Goal: Task Accomplishment & Management: Manage account settings

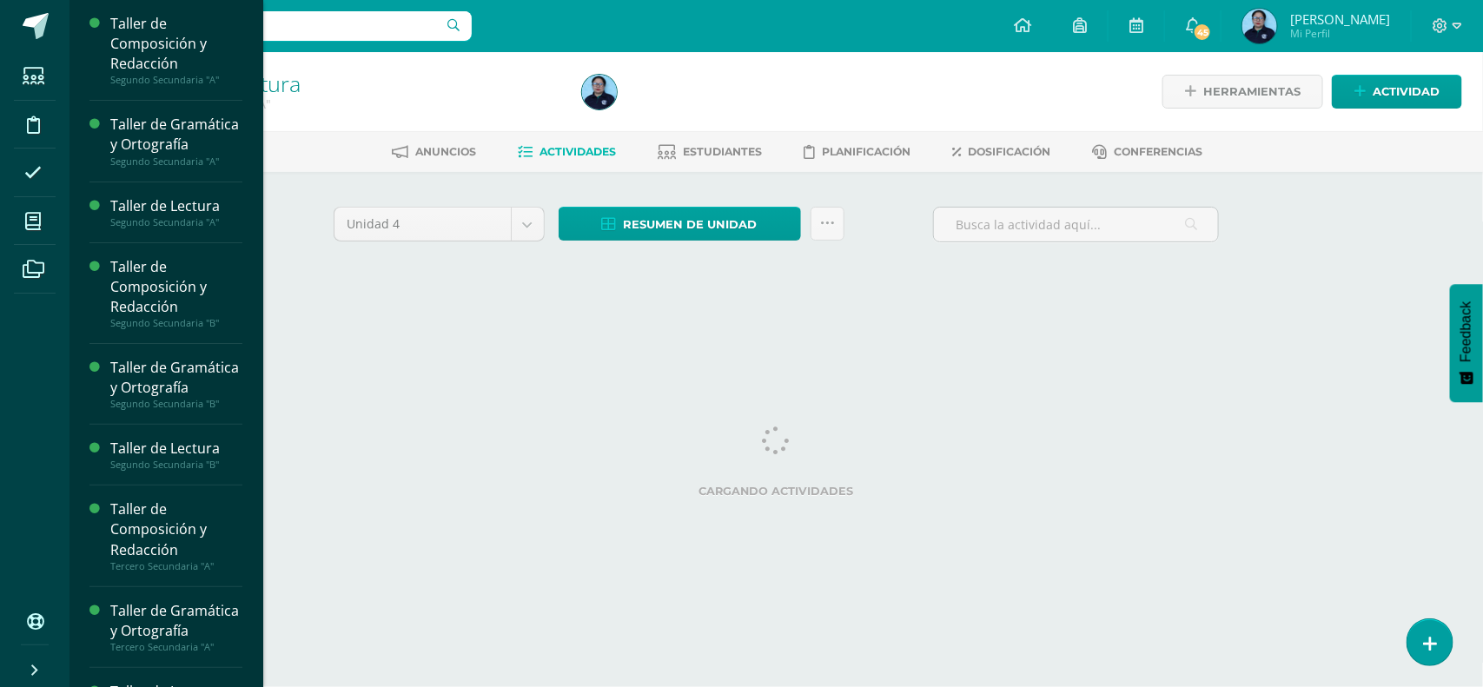
click at [44, 392] on ul "Estudiantes Disciplina Asistencia Mis cursos Archivos" at bounding box center [35, 326] width 70 height 548
click at [128, 317] on div "Taller de Composición y Redacción" at bounding box center [176, 287] width 132 height 60
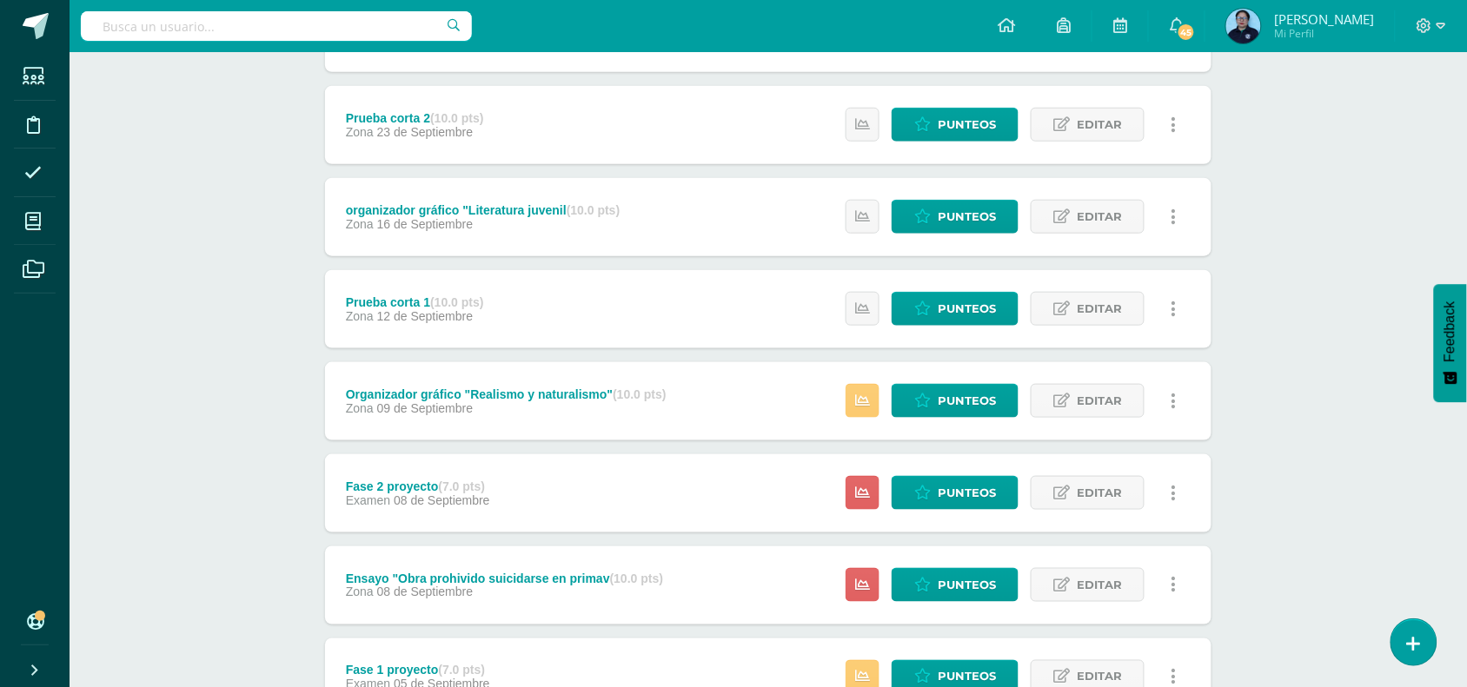
scroll to position [389, 0]
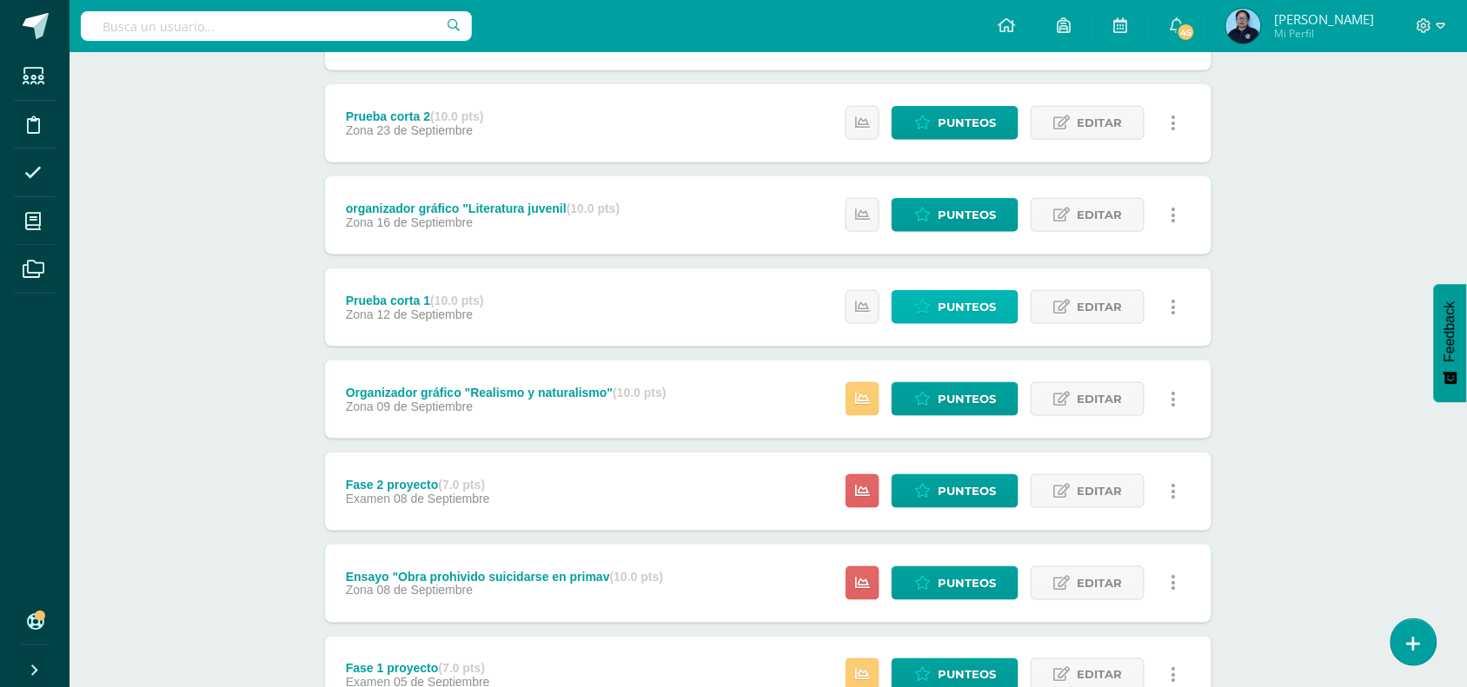
click at [953, 300] on span "Punteos" at bounding box center [967, 307] width 58 height 32
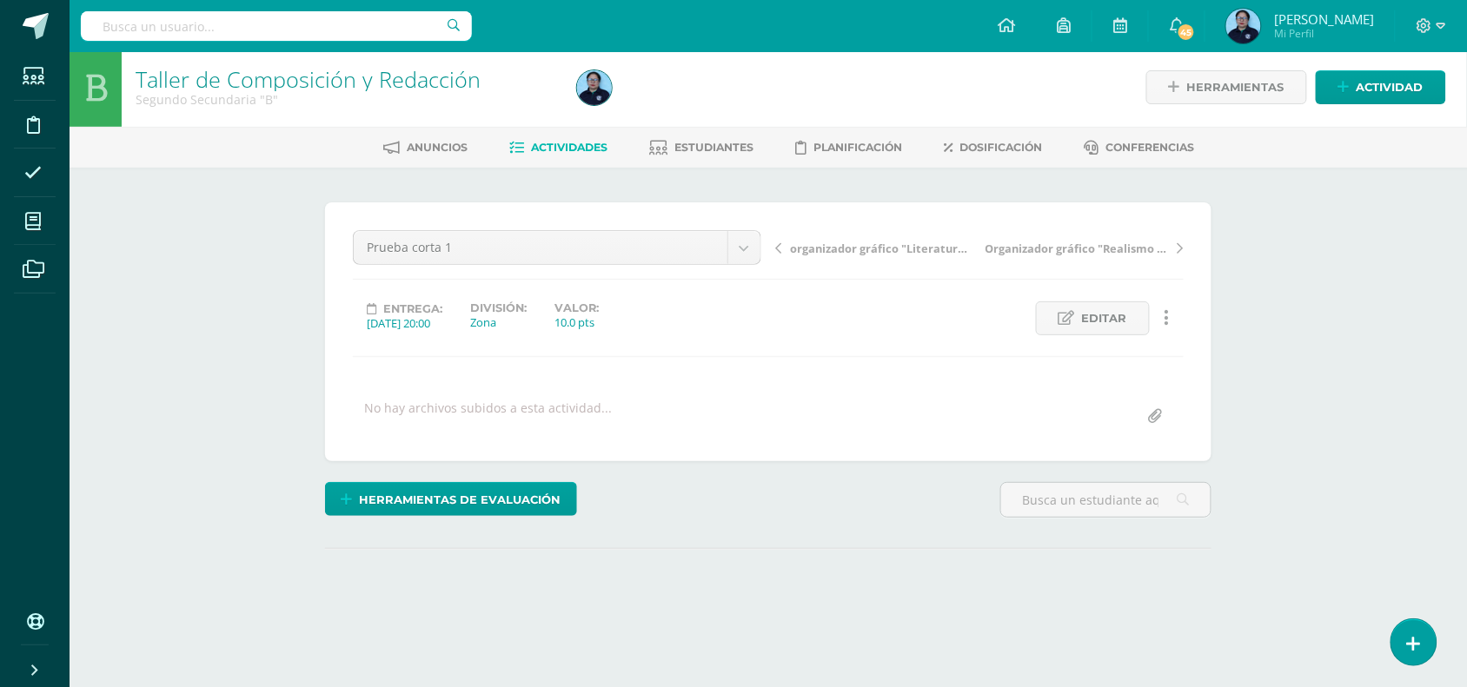
drag, startPoint x: 0, startPoint y: 0, endPoint x: 1467, endPoint y: 336, distance: 1505.0
click at [1467, 336] on html "Estudiantes Disciplina Asistencia Mis cursos Archivos Soporte Centro de ayuda Ú…" at bounding box center [733, 340] width 1467 height 688
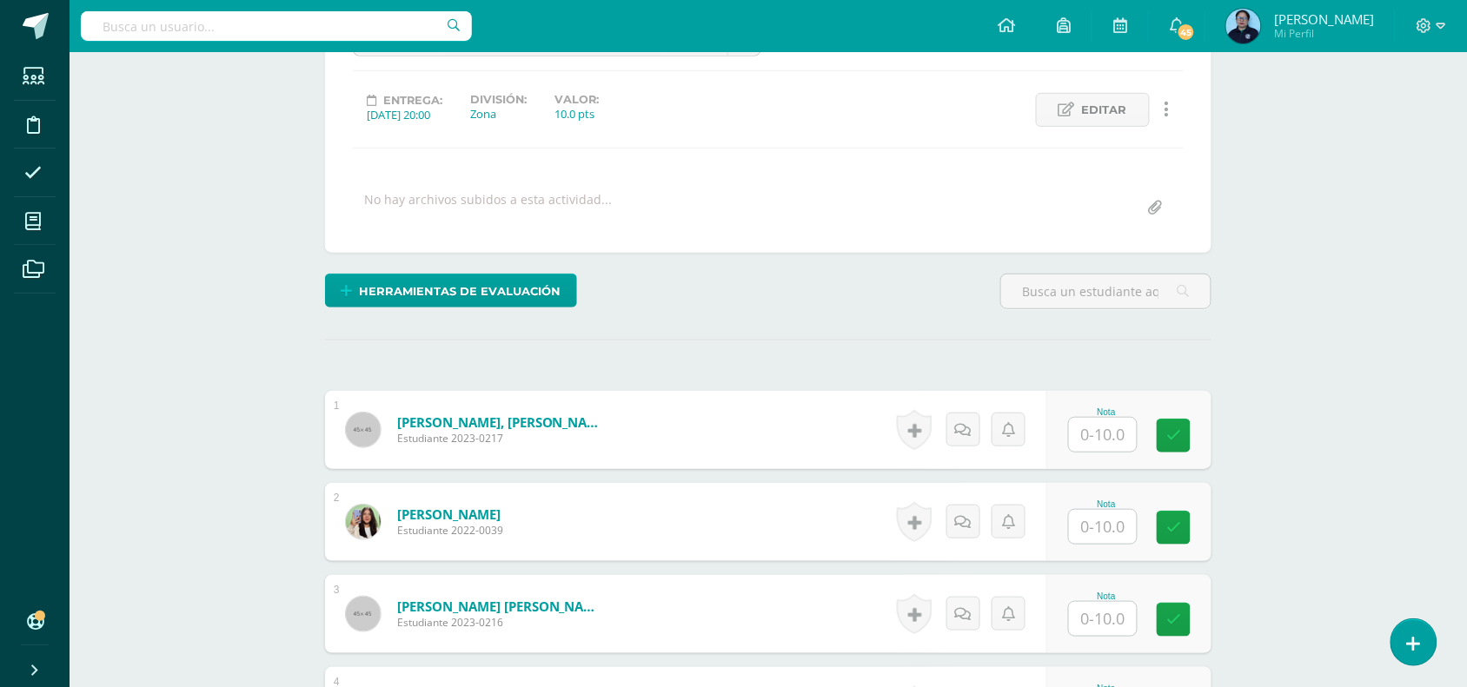
scroll to position [265, 0]
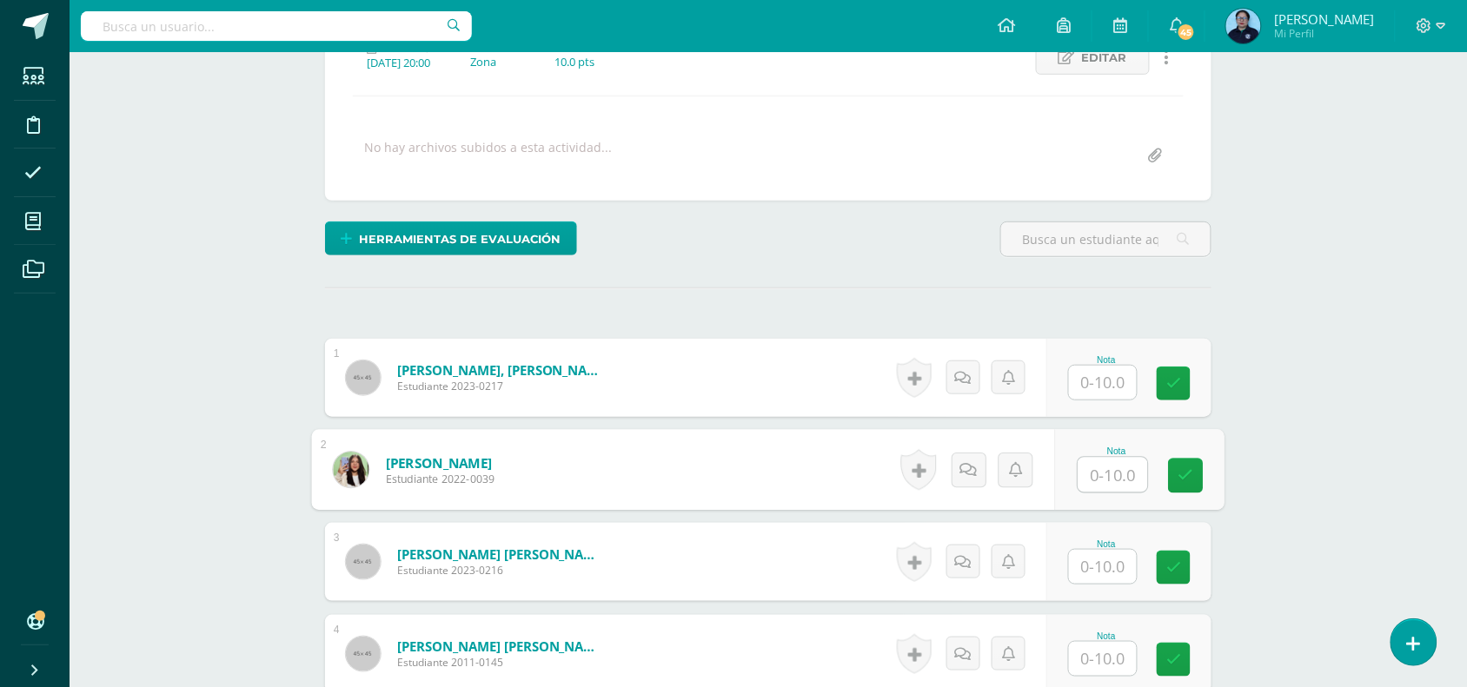
click at [1105, 469] on input "text" at bounding box center [1113, 475] width 70 height 35
type input "9"
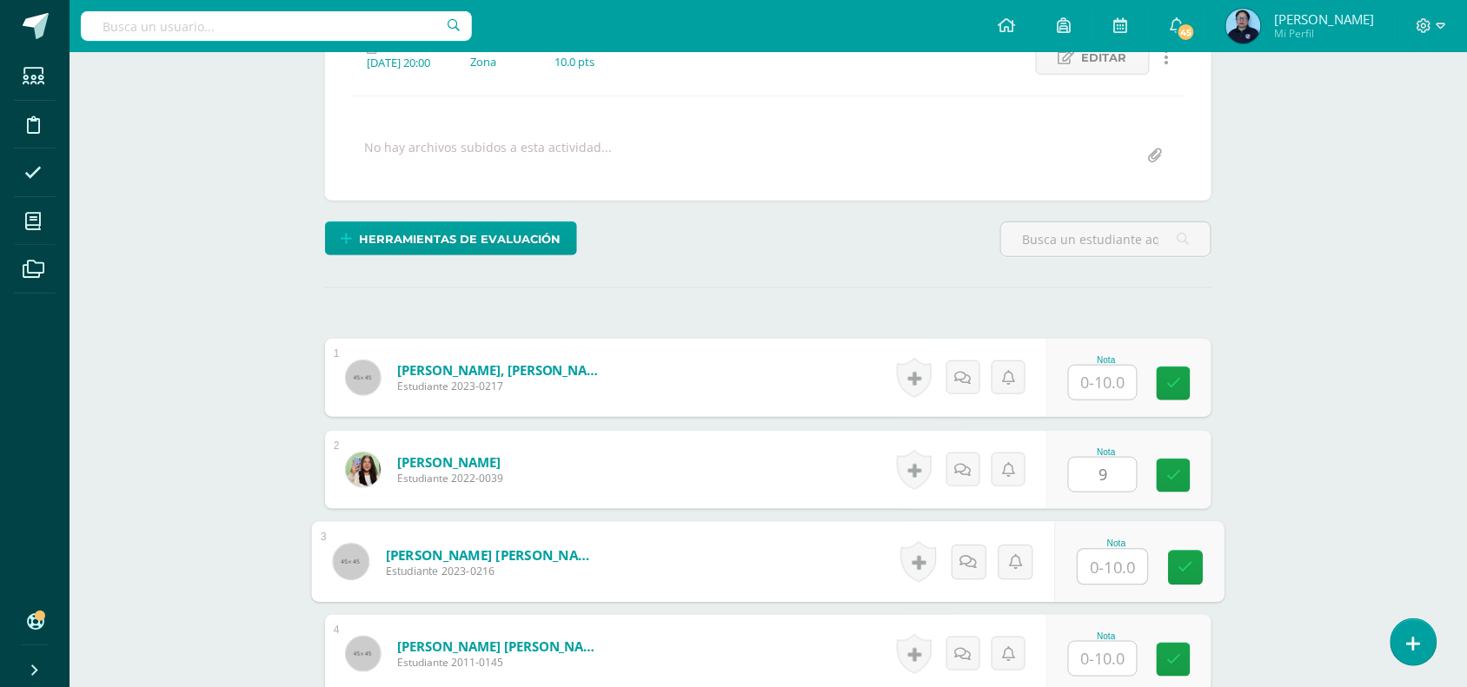
click at [1113, 554] on input "text" at bounding box center [1113, 567] width 70 height 35
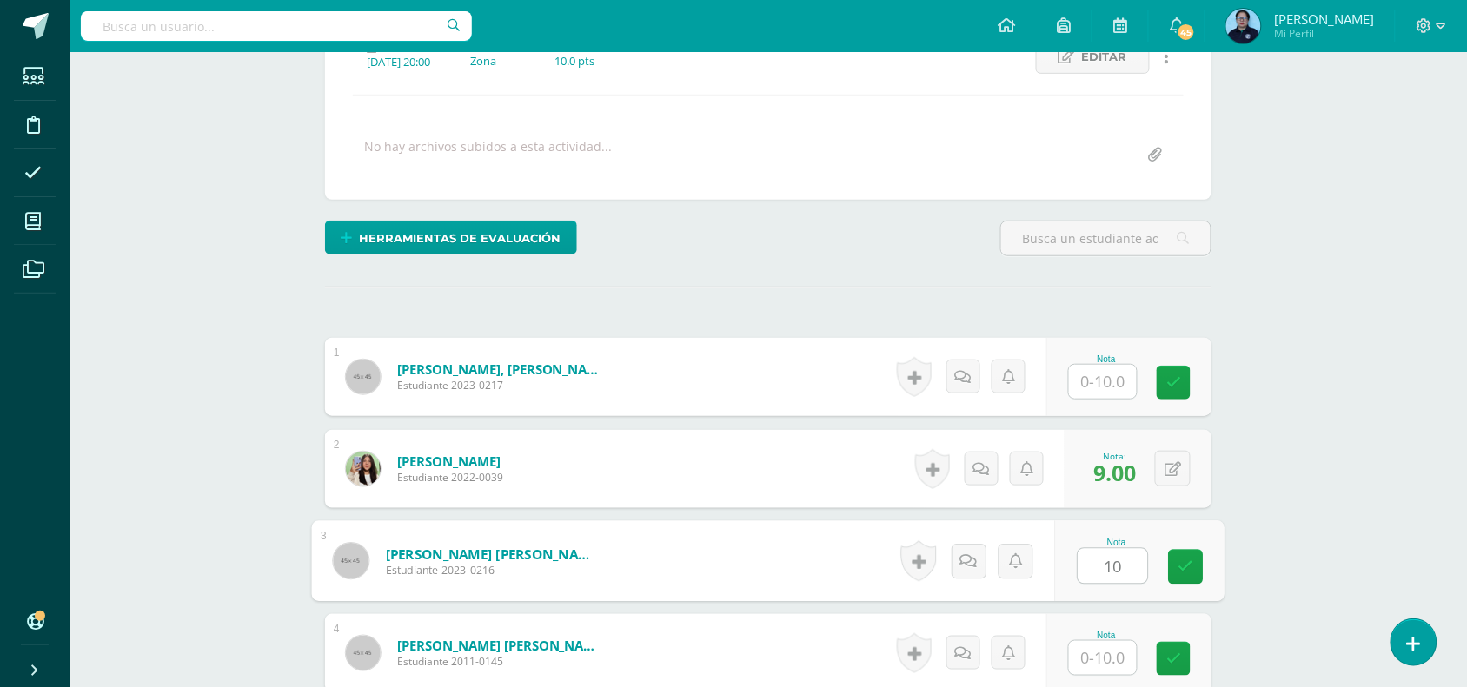
type input "10"
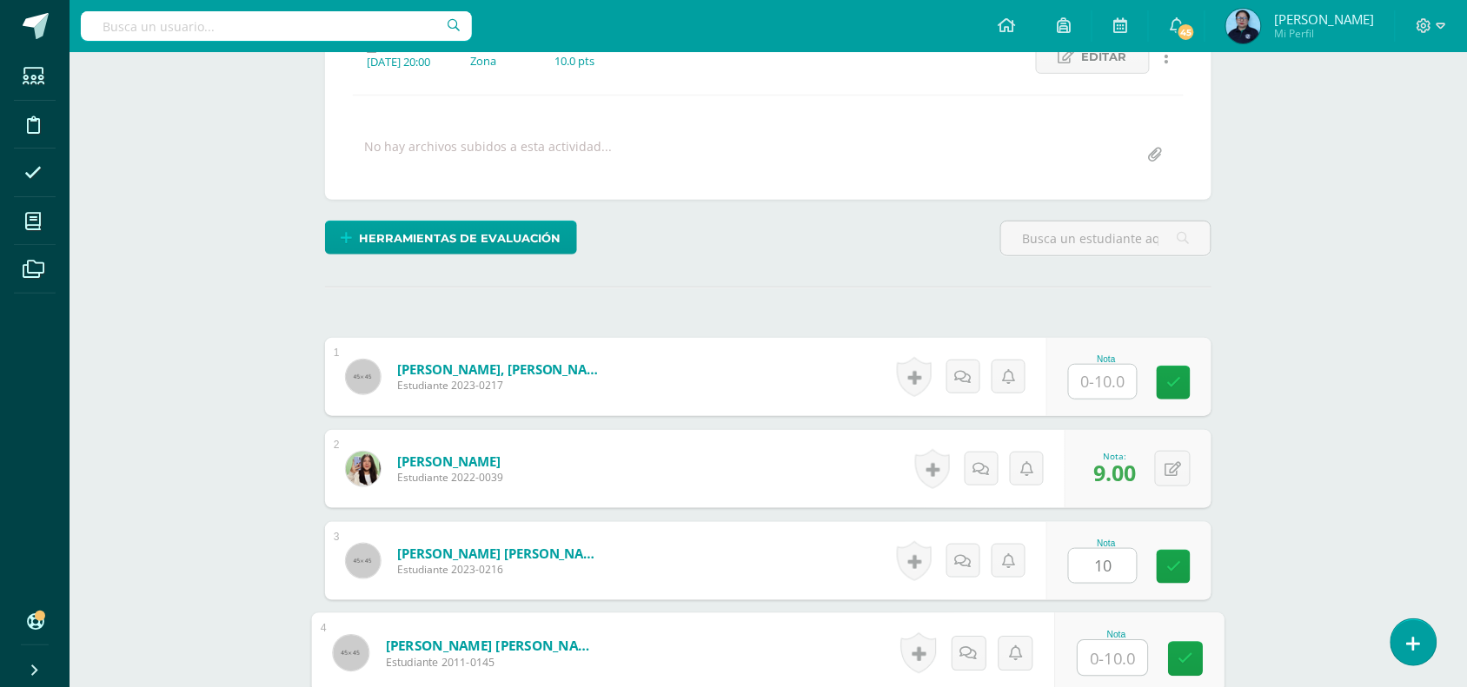
click at [1106, 658] on input "text" at bounding box center [1113, 658] width 70 height 35
click at [1188, 656] on icon at bounding box center [1186, 659] width 16 height 15
type input "10"
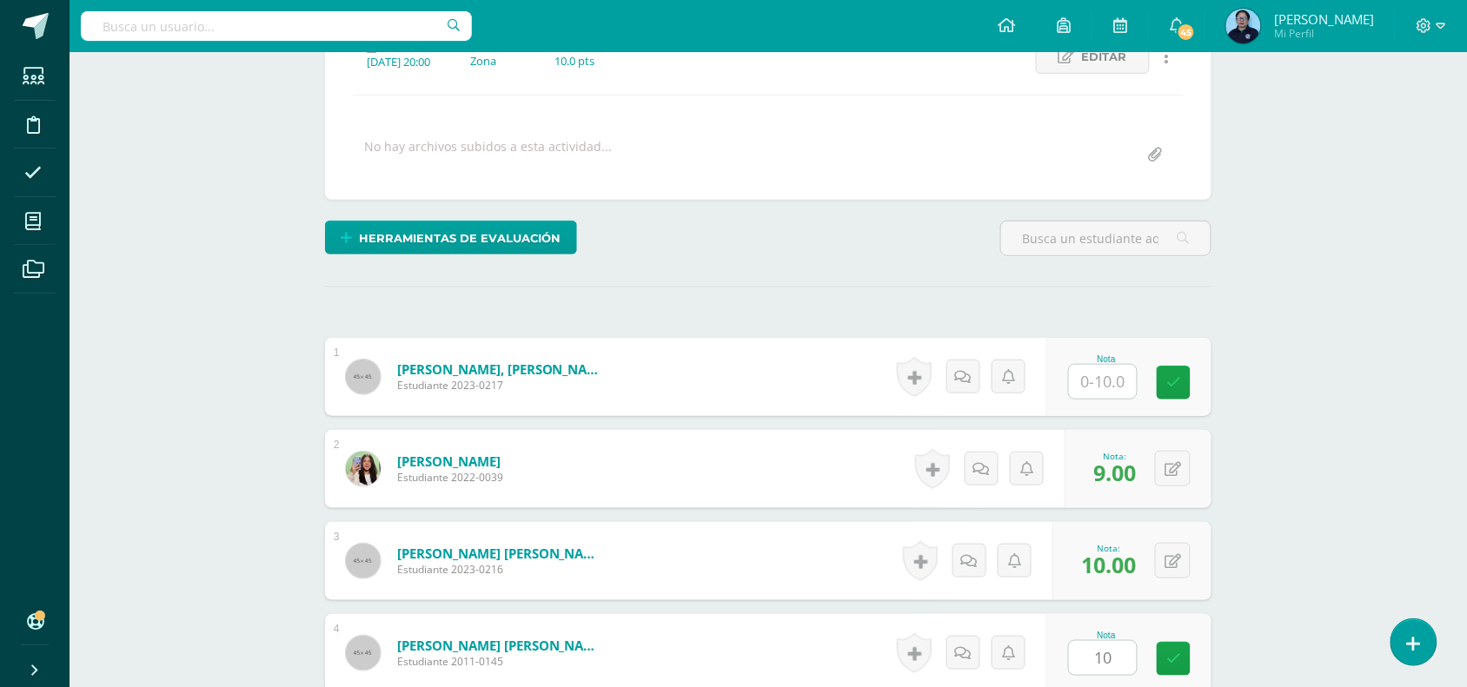
drag, startPoint x: 1466, startPoint y: 171, endPoint x: 1466, endPoint y: 232, distance: 60.8
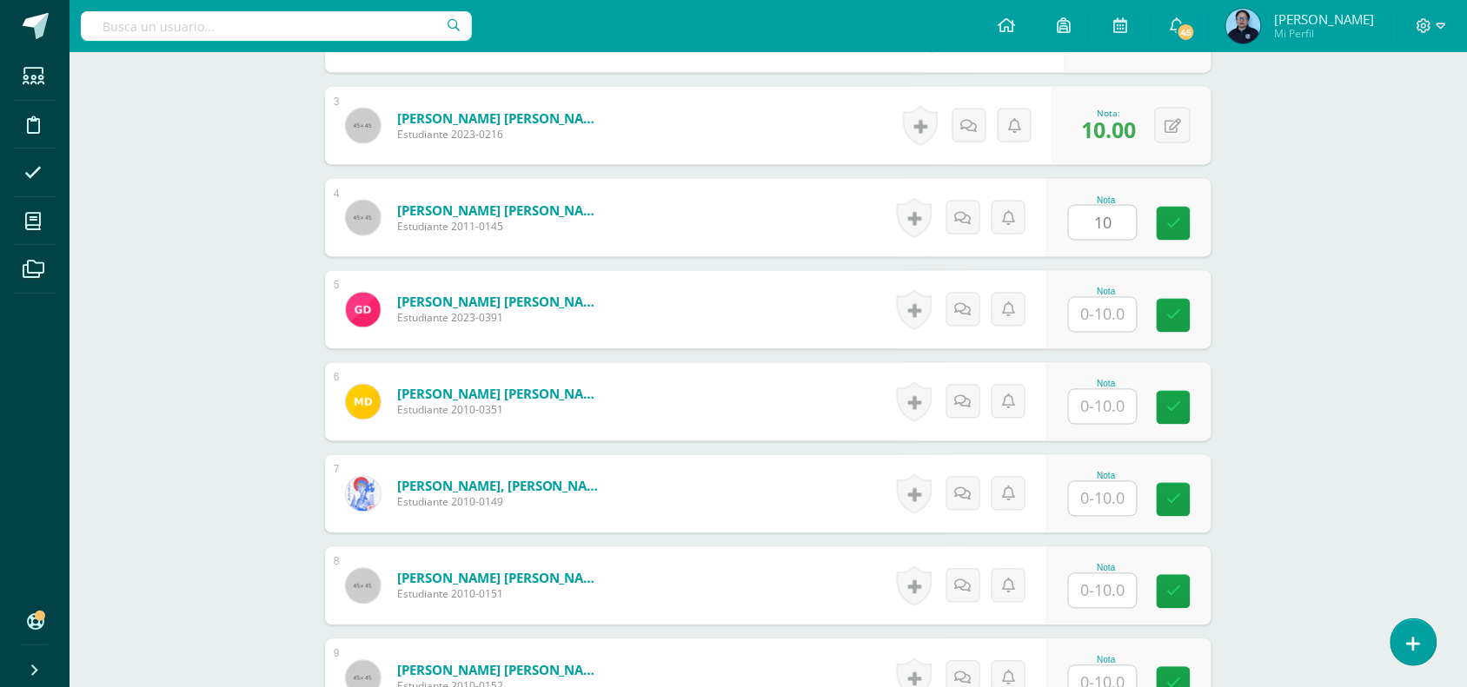
scroll to position [706, 0]
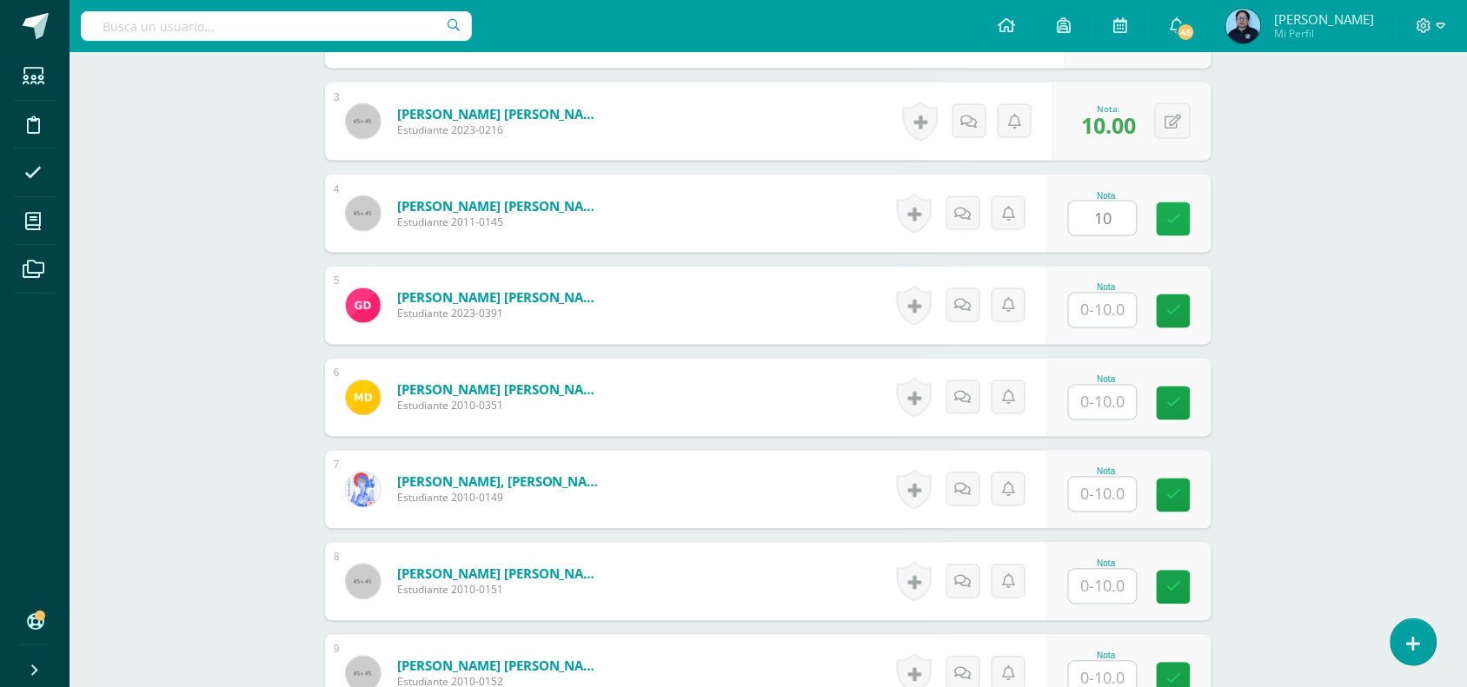
click at [1176, 220] on icon at bounding box center [1173, 219] width 15 height 15
click at [1114, 309] on input "text" at bounding box center [1103, 311] width 68 height 34
click at [1096, 401] on input "text" at bounding box center [1103, 403] width 68 height 34
type input "10"
click at [1106, 501] on input "text" at bounding box center [1113, 495] width 70 height 35
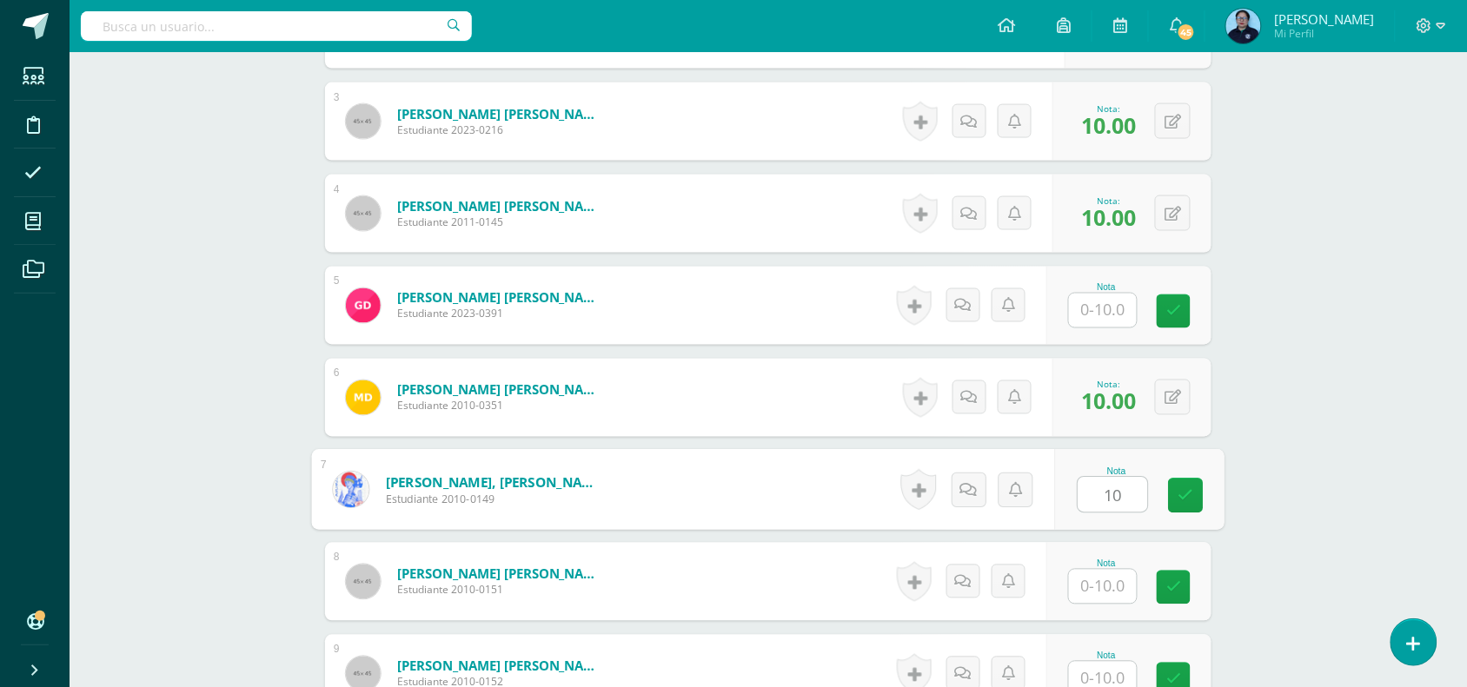
type input "10"
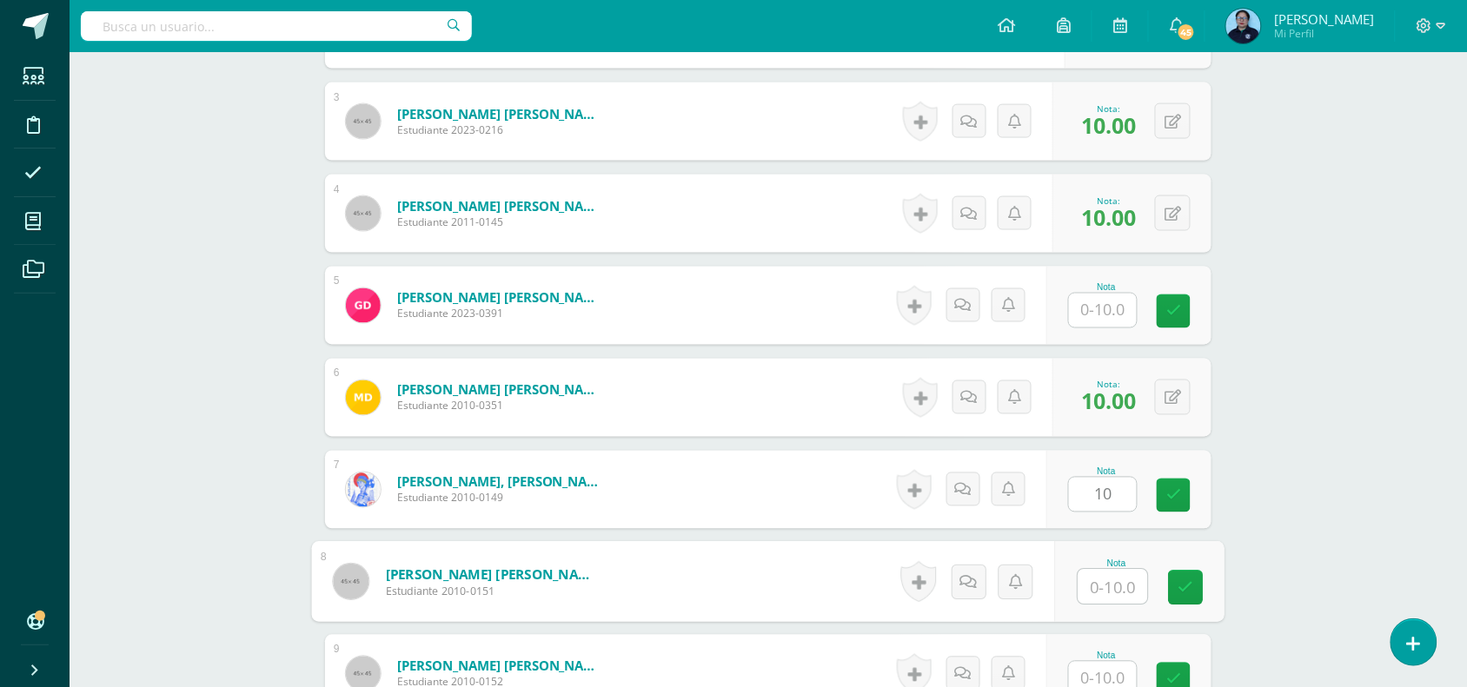
click at [1099, 588] on input "text" at bounding box center [1113, 587] width 70 height 35
click at [1189, 587] on icon at bounding box center [1186, 588] width 16 height 15
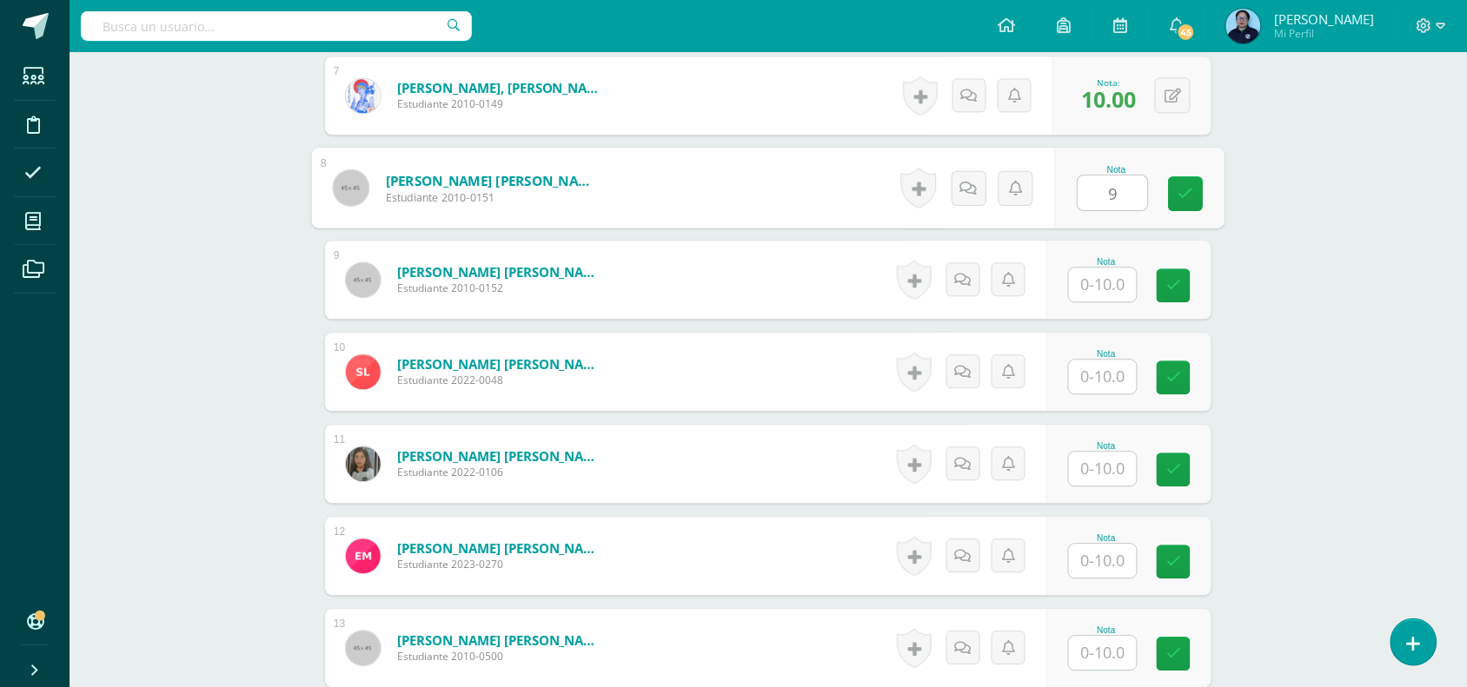
scroll to position [1105, 0]
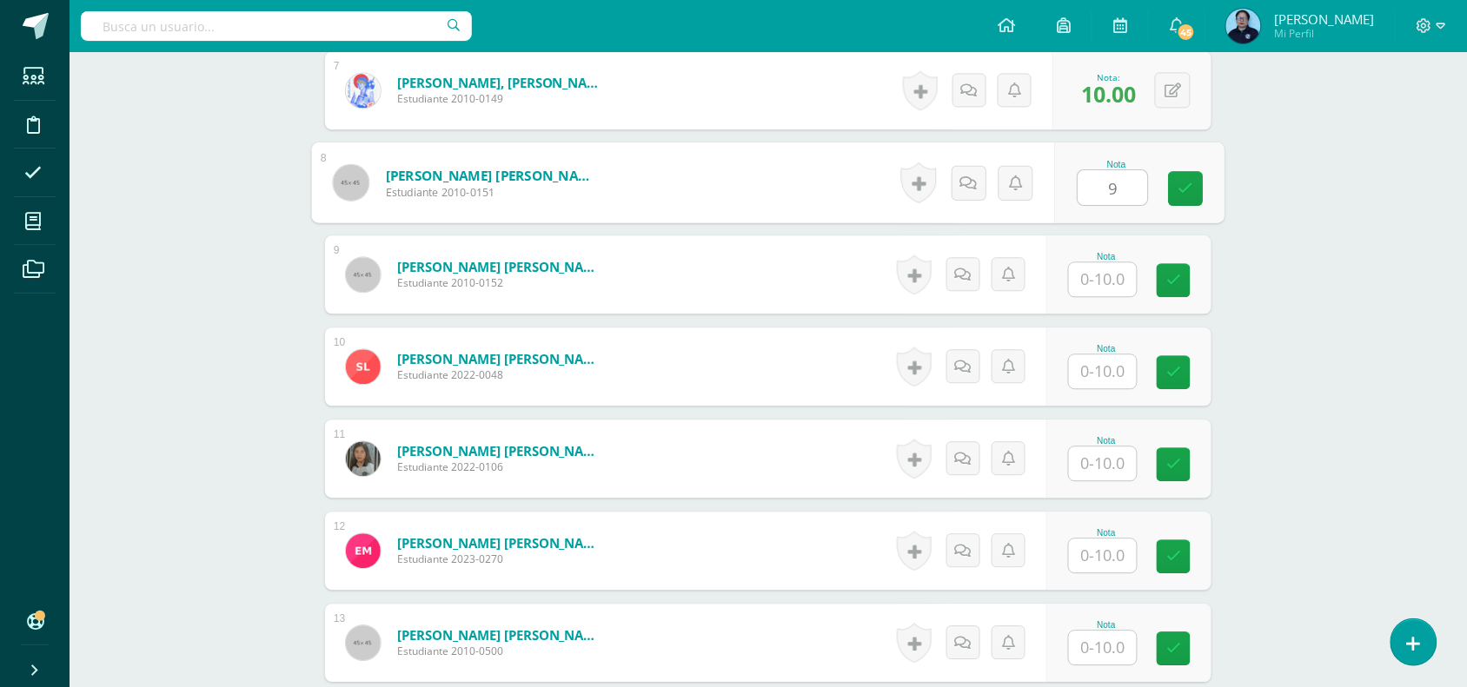
type input "9"
click at [1105, 280] on input "text" at bounding box center [1113, 279] width 70 height 35
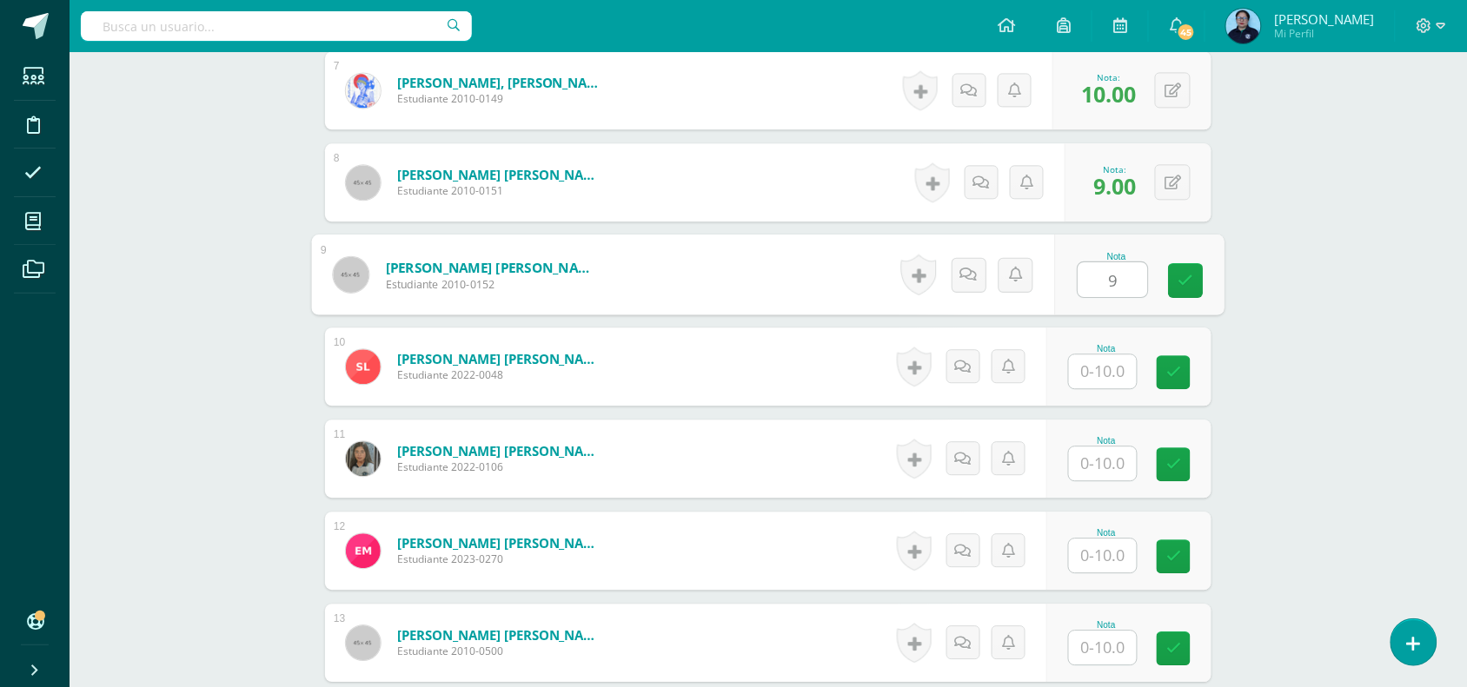
type input "9"
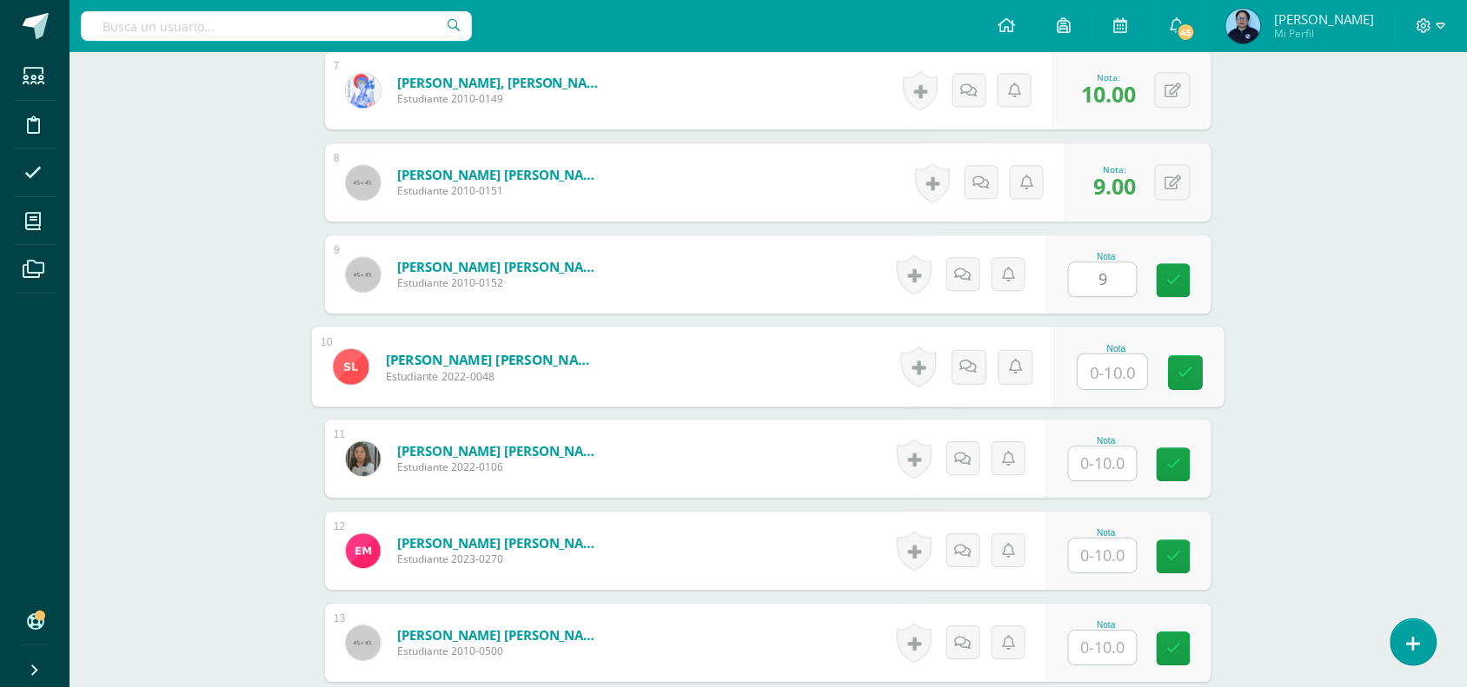
click at [1100, 379] on input "text" at bounding box center [1113, 372] width 70 height 35
click at [1178, 279] on icon at bounding box center [1173, 280] width 15 height 15
click at [1176, 380] on link at bounding box center [1186, 372] width 35 height 35
click at [1178, 275] on icon at bounding box center [1173, 280] width 15 height 15
type input "9"
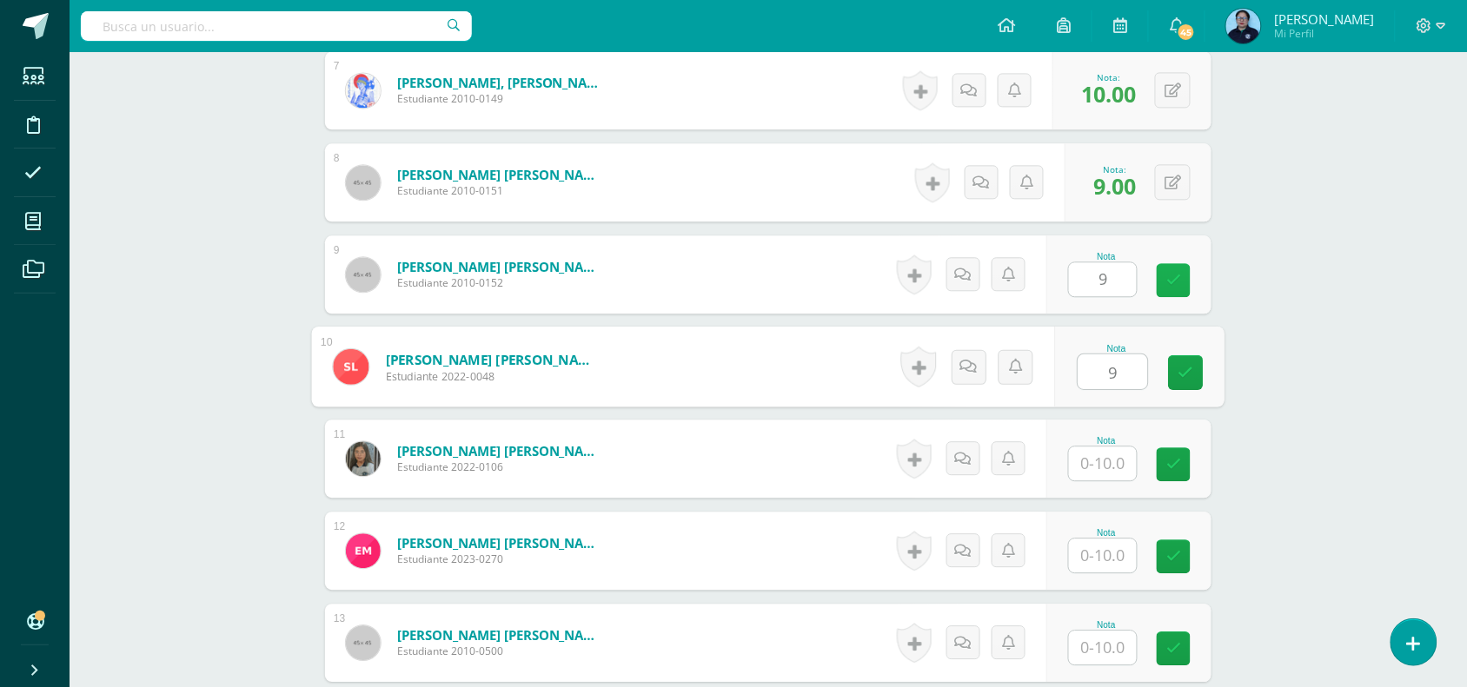
type input "0"
click at [1180, 365] on button at bounding box center [1184, 366] width 36 height 36
click at [1141, 367] on icon at bounding box center [1139, 372] width 16 height 15
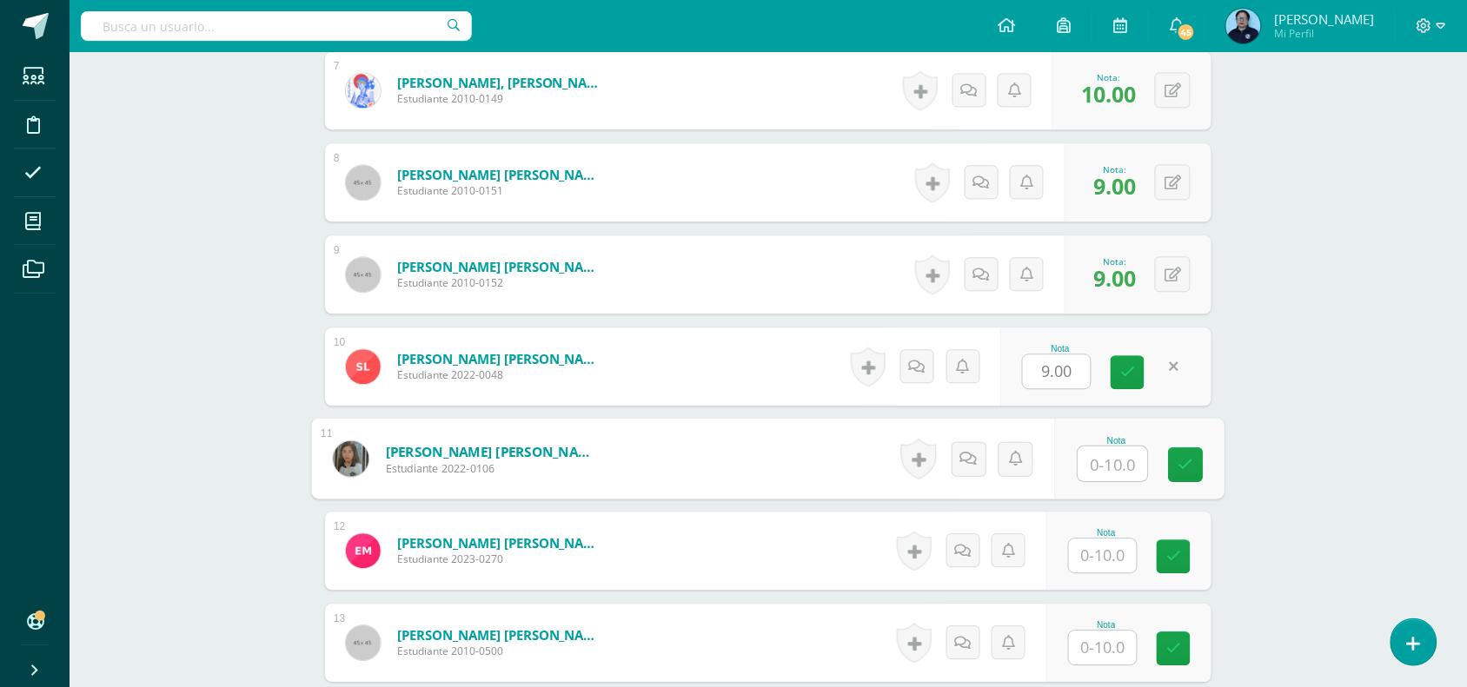
click at [1105, 476] on input "text" at bounding box center [1113, 464] width 70 height 35
type input "10"
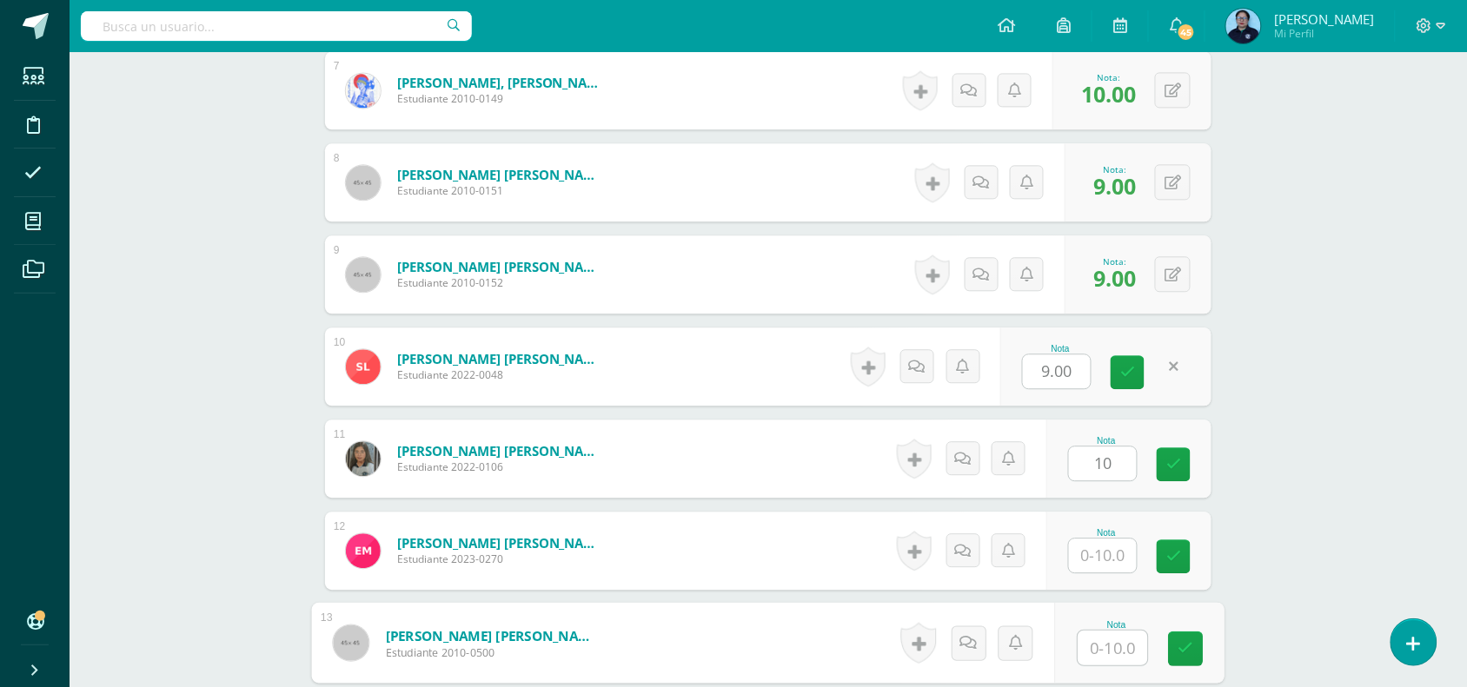
click at [1098, 640] on input "text" at bounding box center [1113, 648] width 70 height 35
type input "10"
click at [1180, 657] on link at bounding box center [1186, 649] width 35 height 35
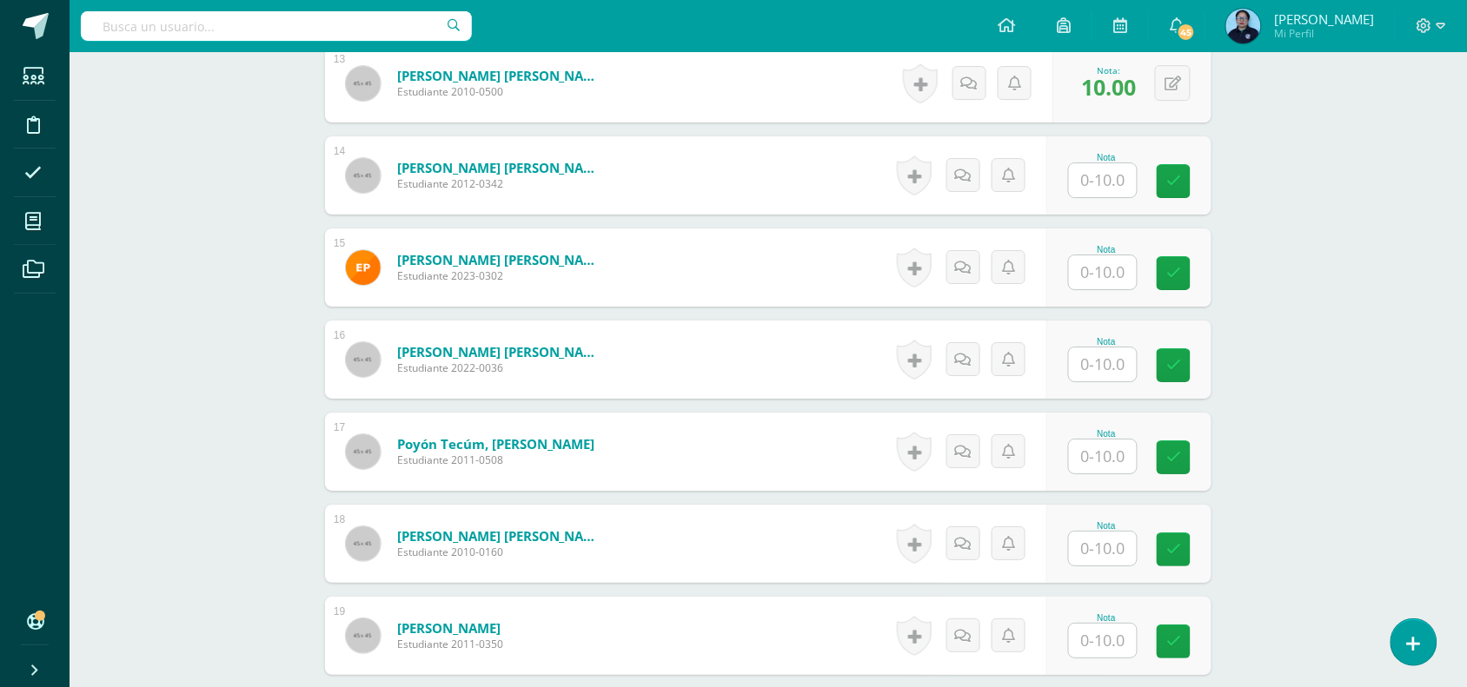
scroll to position [1680, 0]
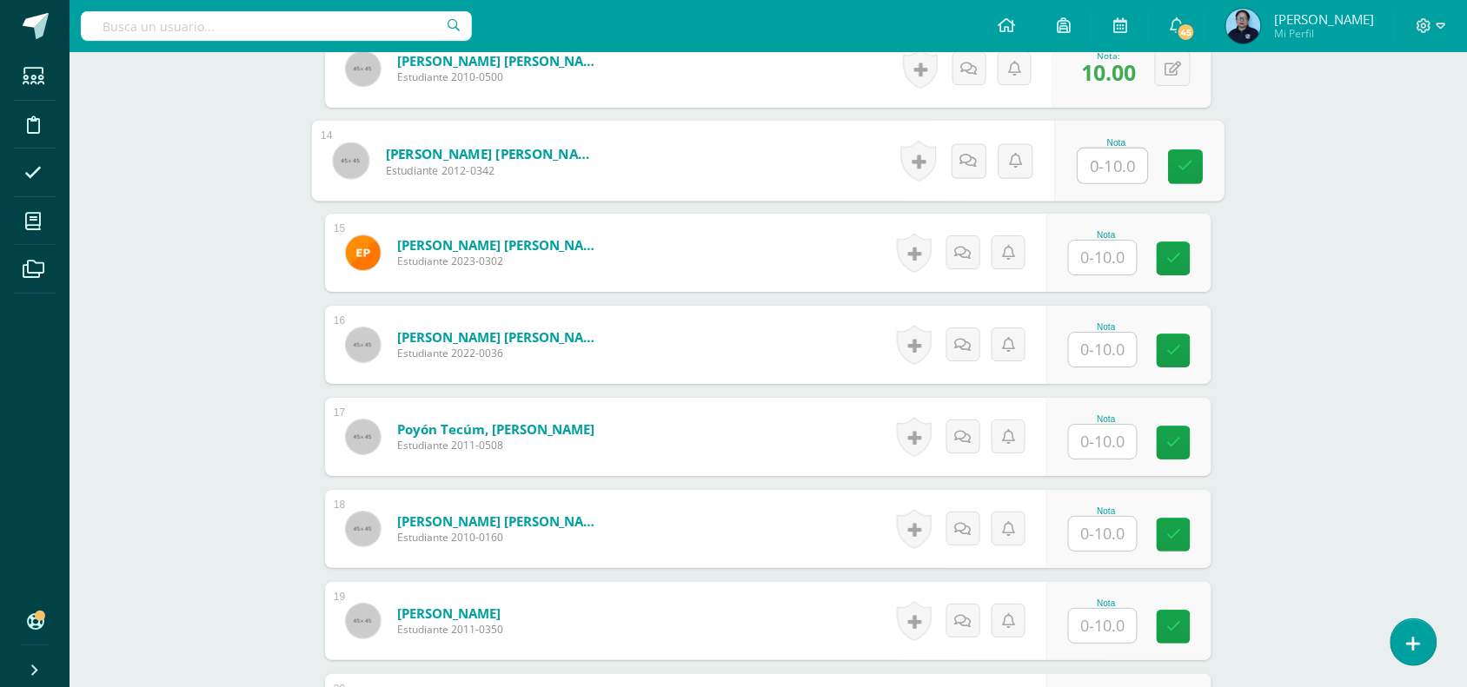
click at [1106, 168] on input "text" at bounding box center [1113, 166] width 70 height 35
type input "7"
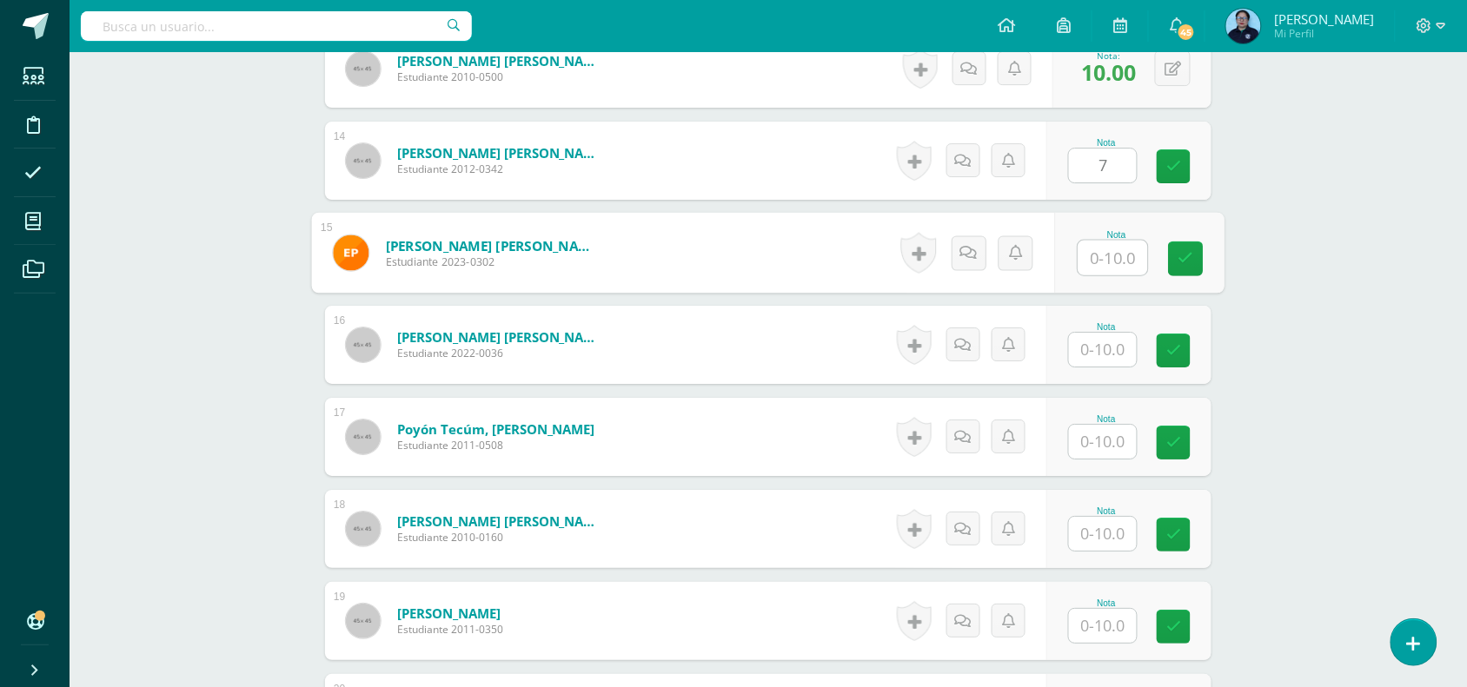
click at [1102, 254] on input "text" at bounding box center [1113, 258] width 70 height 35
type input "8"
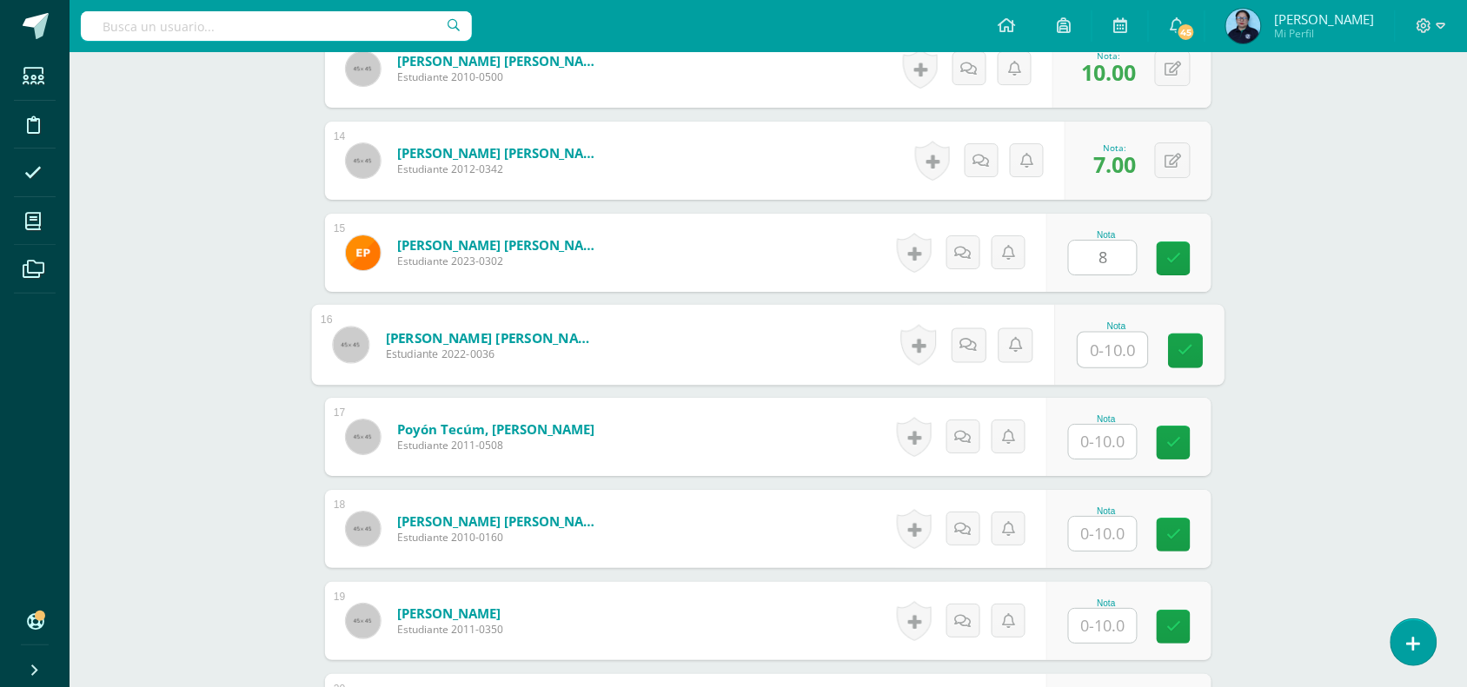
click at [1101, 358] on input "text" at bounding box center [1113, 350] width 70 height 35
type input "9"
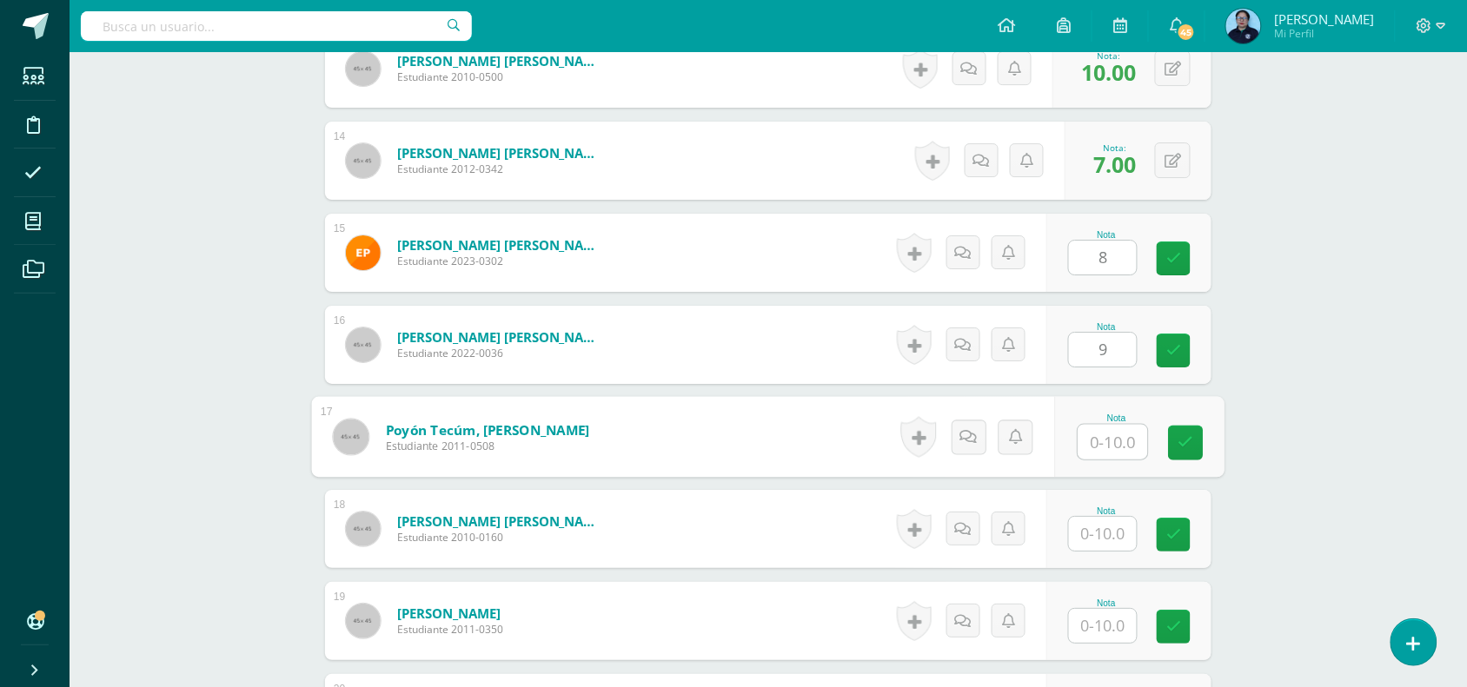
click at [1087, 435] on input "text" at bounding box center [1113, 442] width 70 height 35
type input "7"
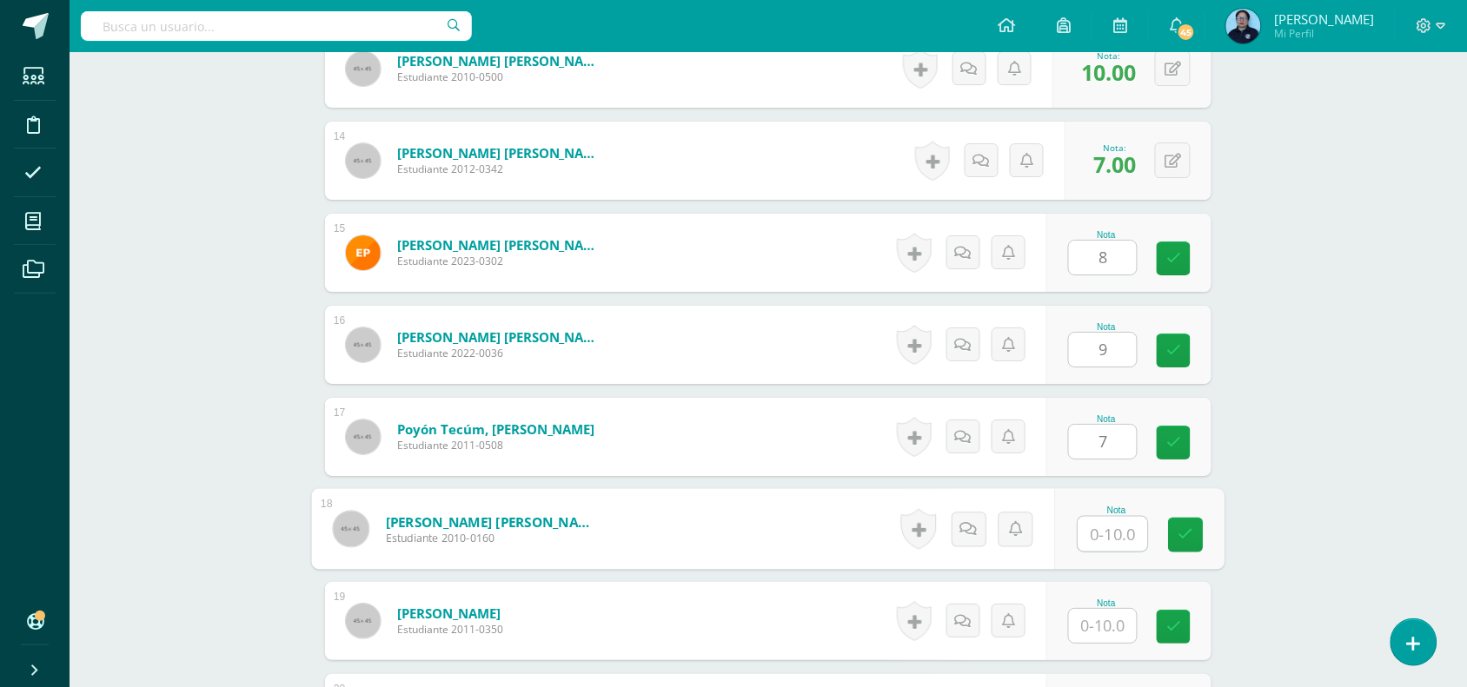
click at [1108, 539] on input "text" at bounding box center [1113, 534] width 70 height 35
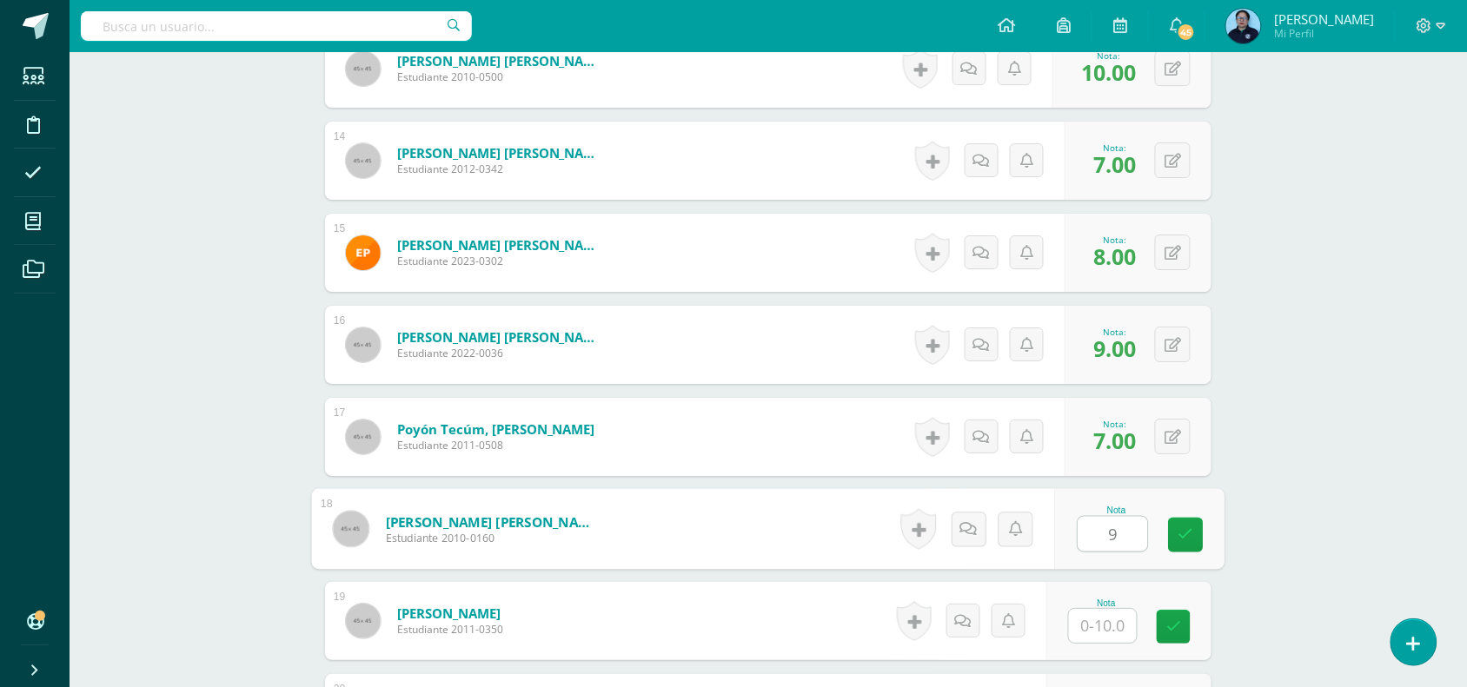
type input "9"
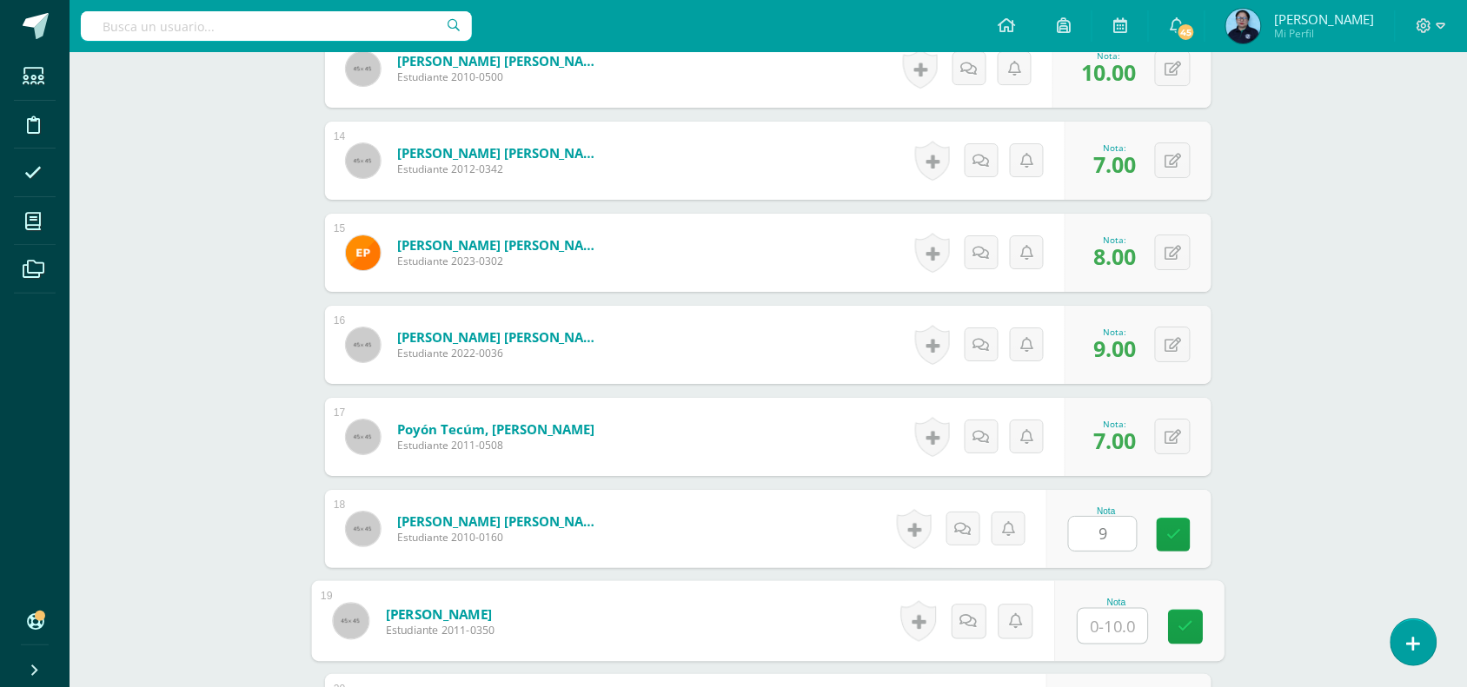
click at [1119, 626] on input "text" at bounding box center [1113, 626] width 70 height 35
click at [1176, 628] on link at bounding box center [1186, 627] width 35 height 35
click at [1186, 624] on icon at bounding box center [1186, 627] width 16 height 15
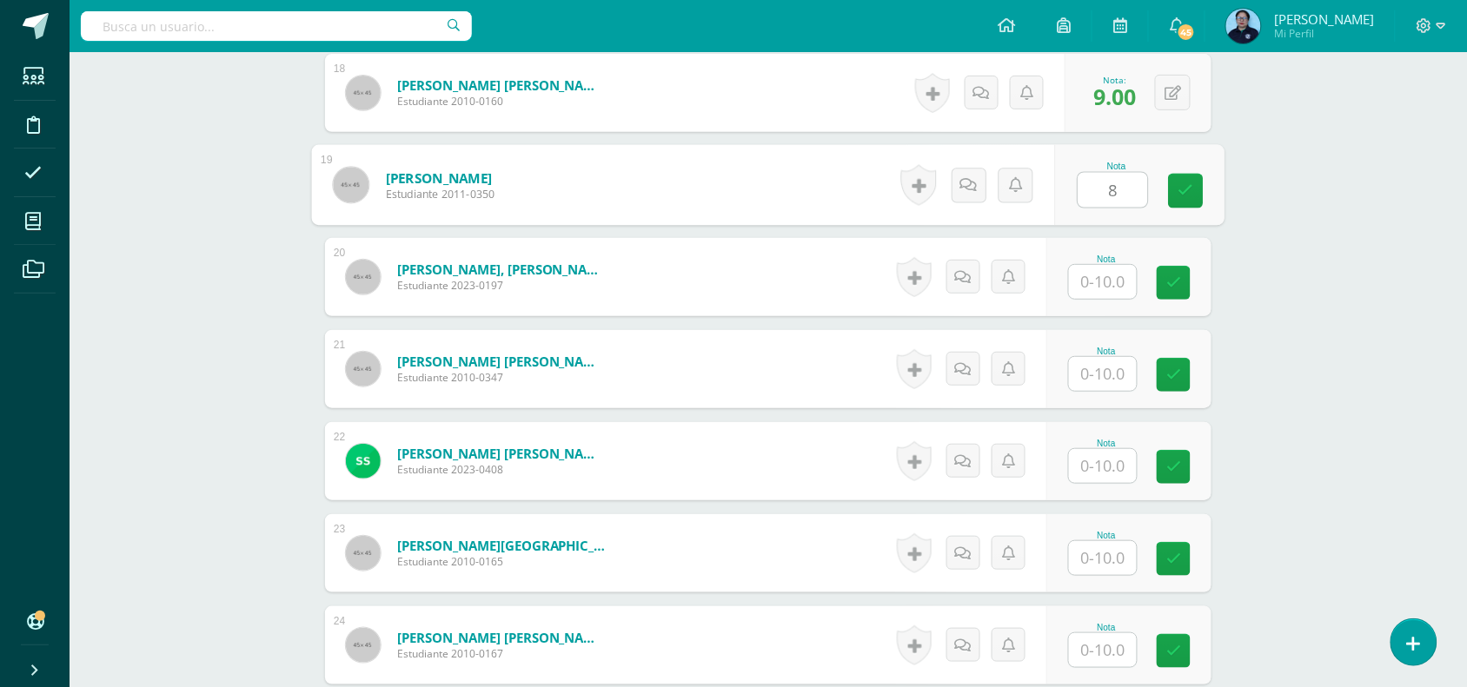
scroll to position [2121, 0]
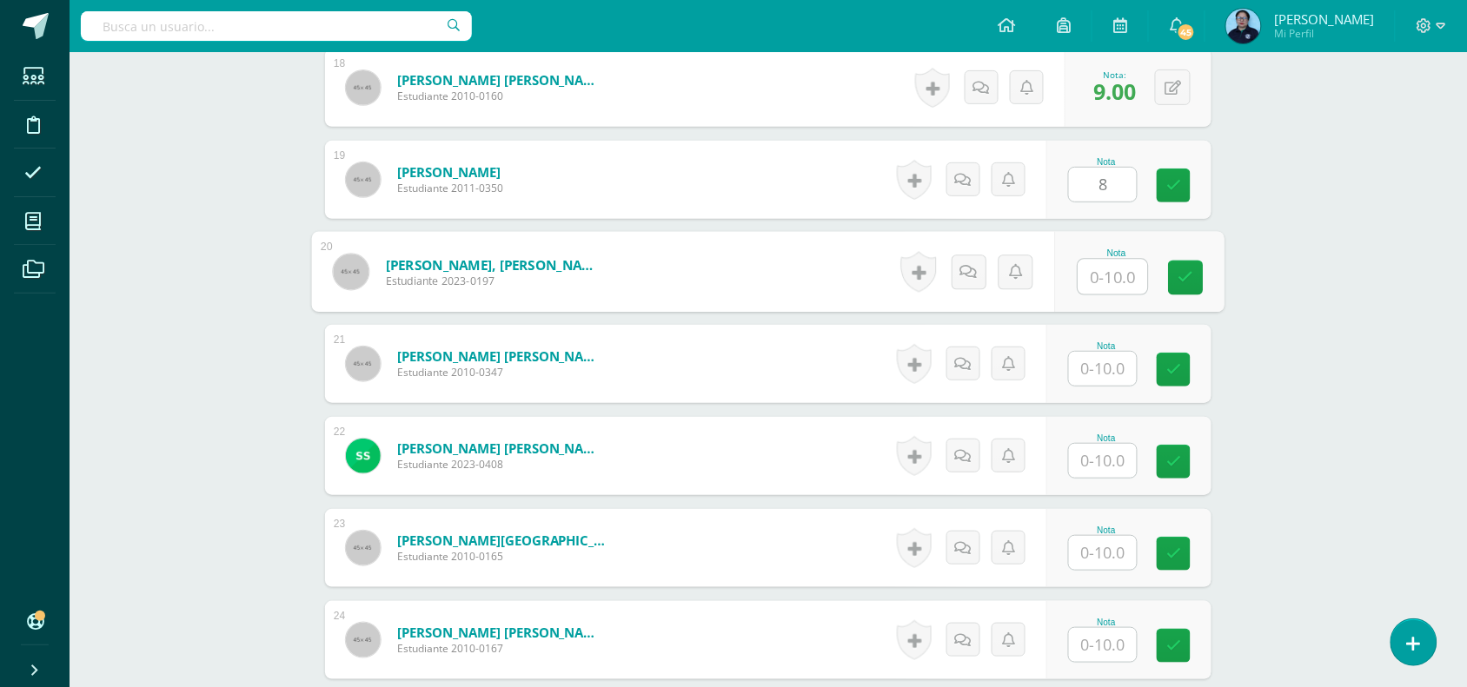
click at [1108, 271] on input "text" at bounding box center [1113, 277] width 70 height 35
type input "0"
click at [1105, 272] on input "text" at bounding box center [1113, 277] width 70 height 35
type input "7"
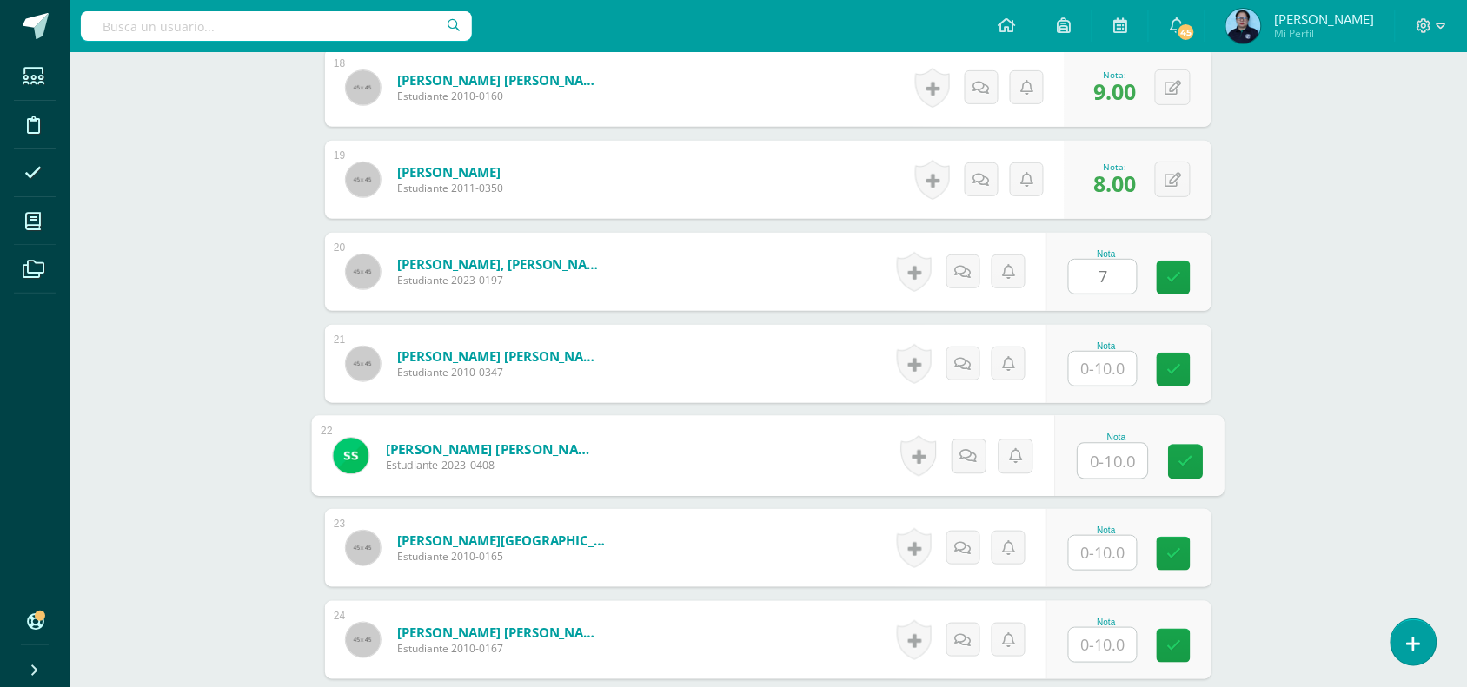
click at [1092, 465] on input "text" at bounding box center [1113, 461] width 70 height 35
type input "9"
click at [1184, 455] on icon at bounding box center [1186, 462] width 16 height 15
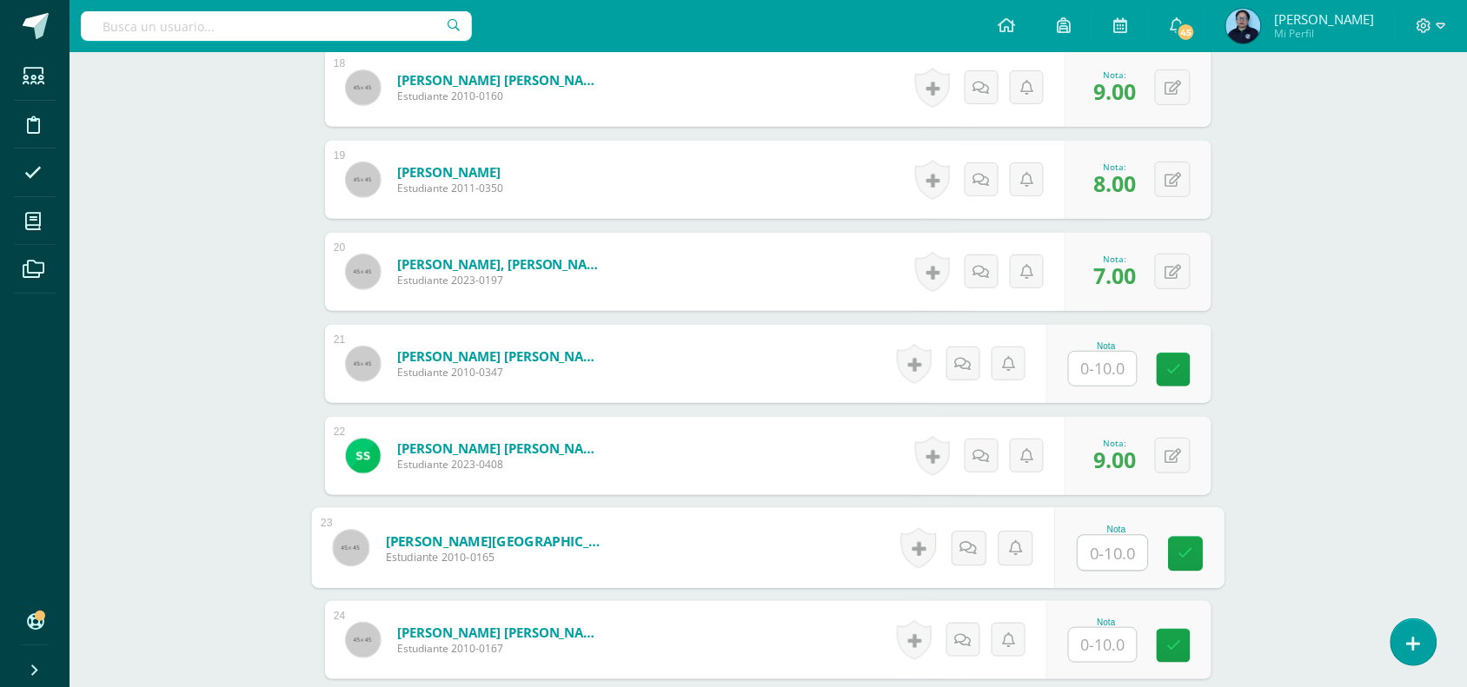
click at [1105, 549] on input "text" at bounding box center [1113, 553] width 70 height 35
type input "10"
click at [1099, 635] on input "text" at bounding box center [1113, 645] width 70 height 35
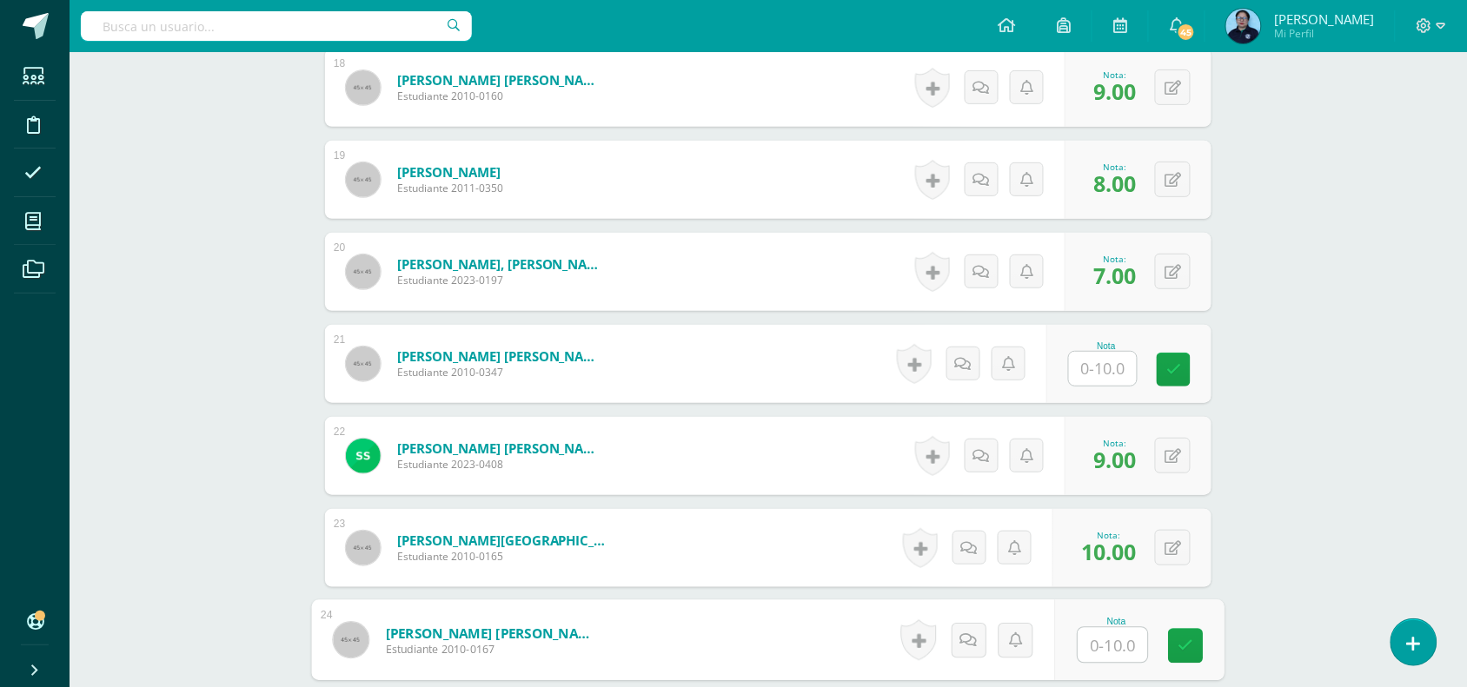
type input "9"
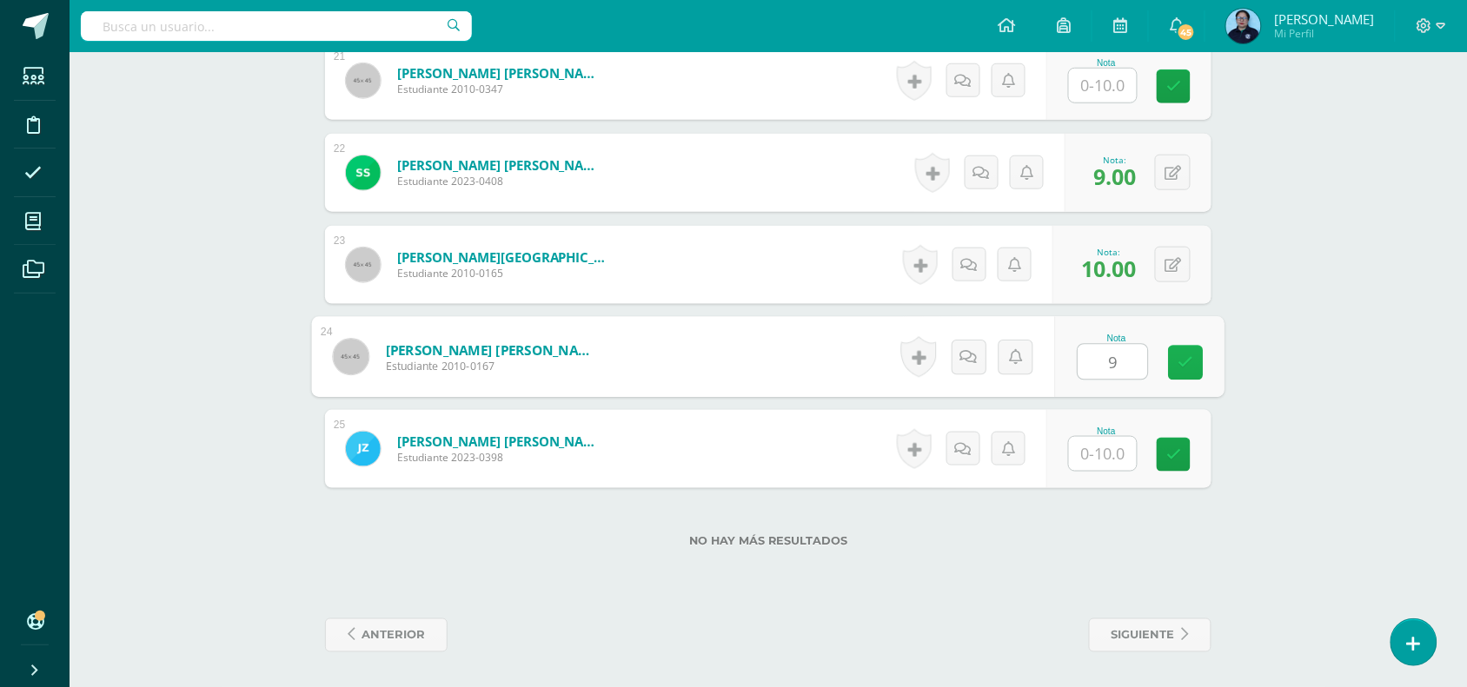
click at [1191, 366] on icon at bounding box center [1186, 362] width 16 height 15
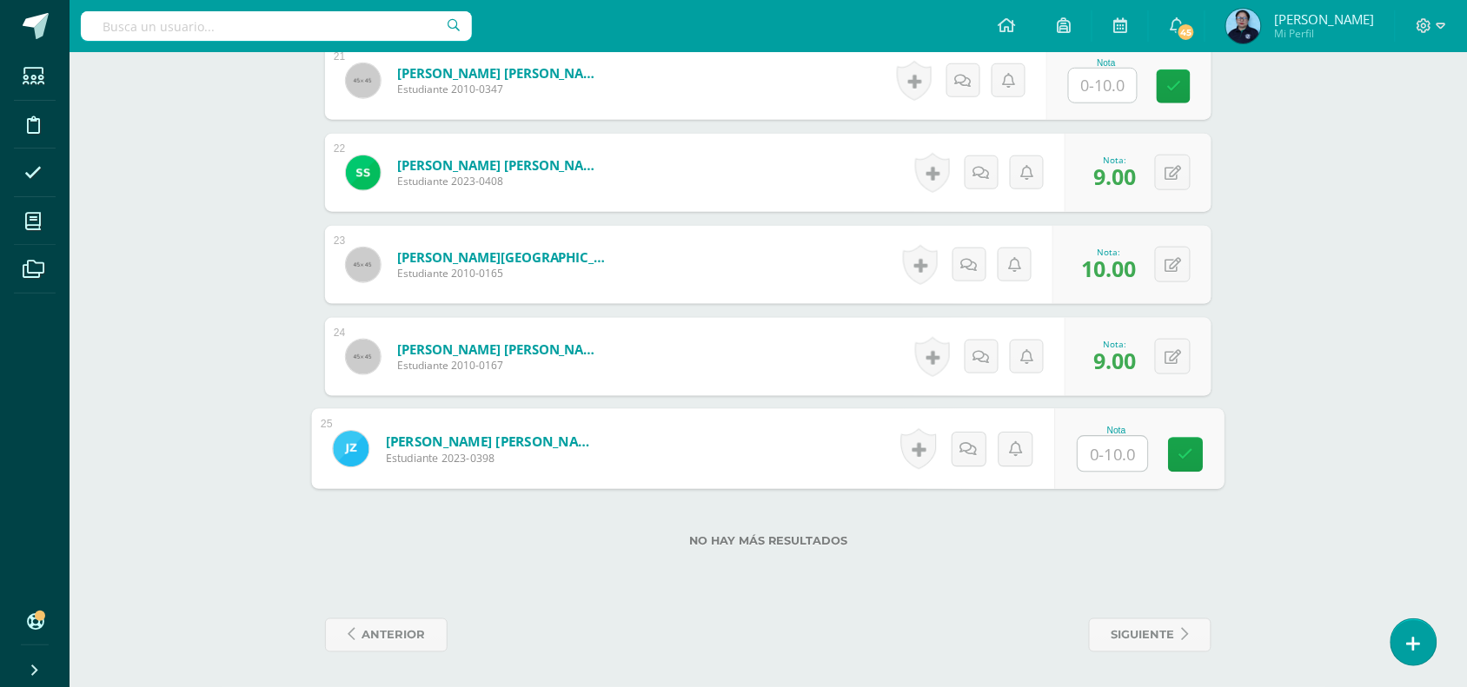
click at [1087, 443] on input "text" at bounding box center [1113, 454] width 70 height 35
type input "9"
click at [1184, 457] on icon at bounding box center [1186, 455] width 16 height 15
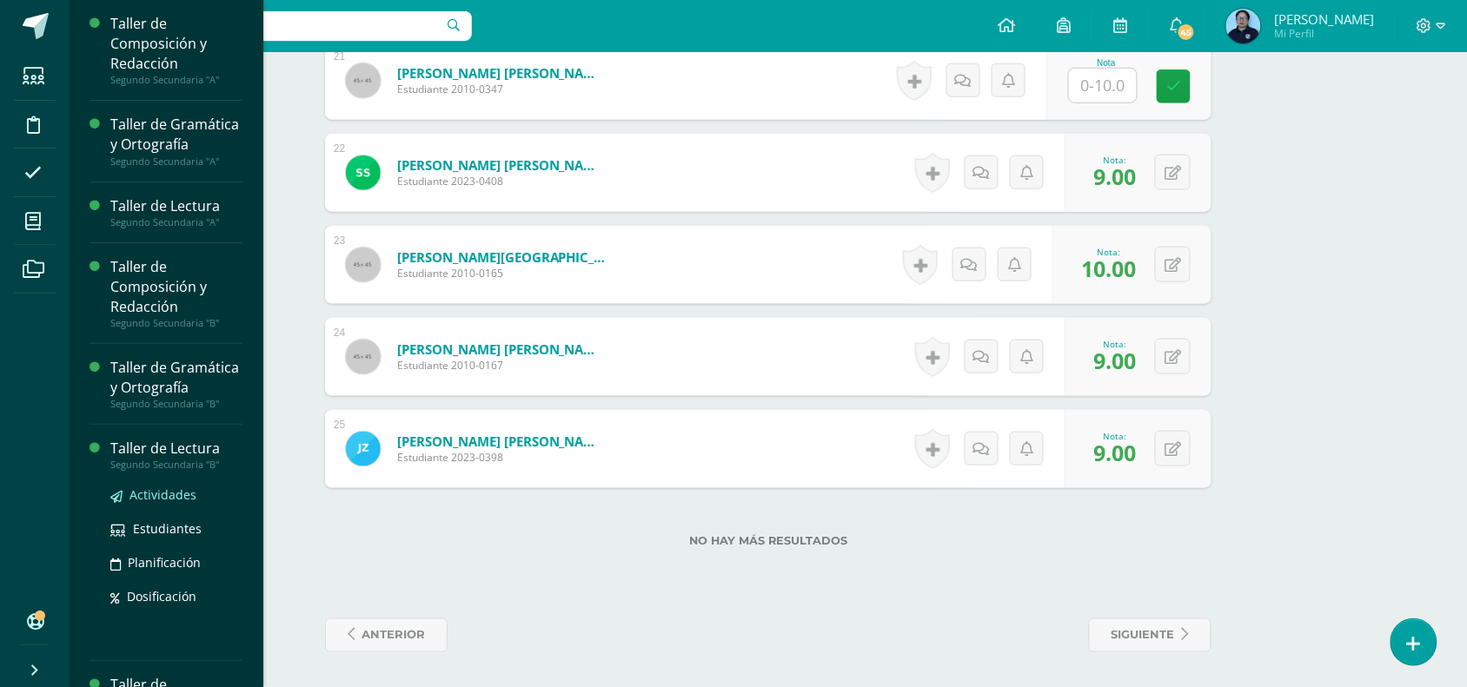
click at [154, 503] on span "Actividades" at bounding box center [162, 495] width 67 height 17
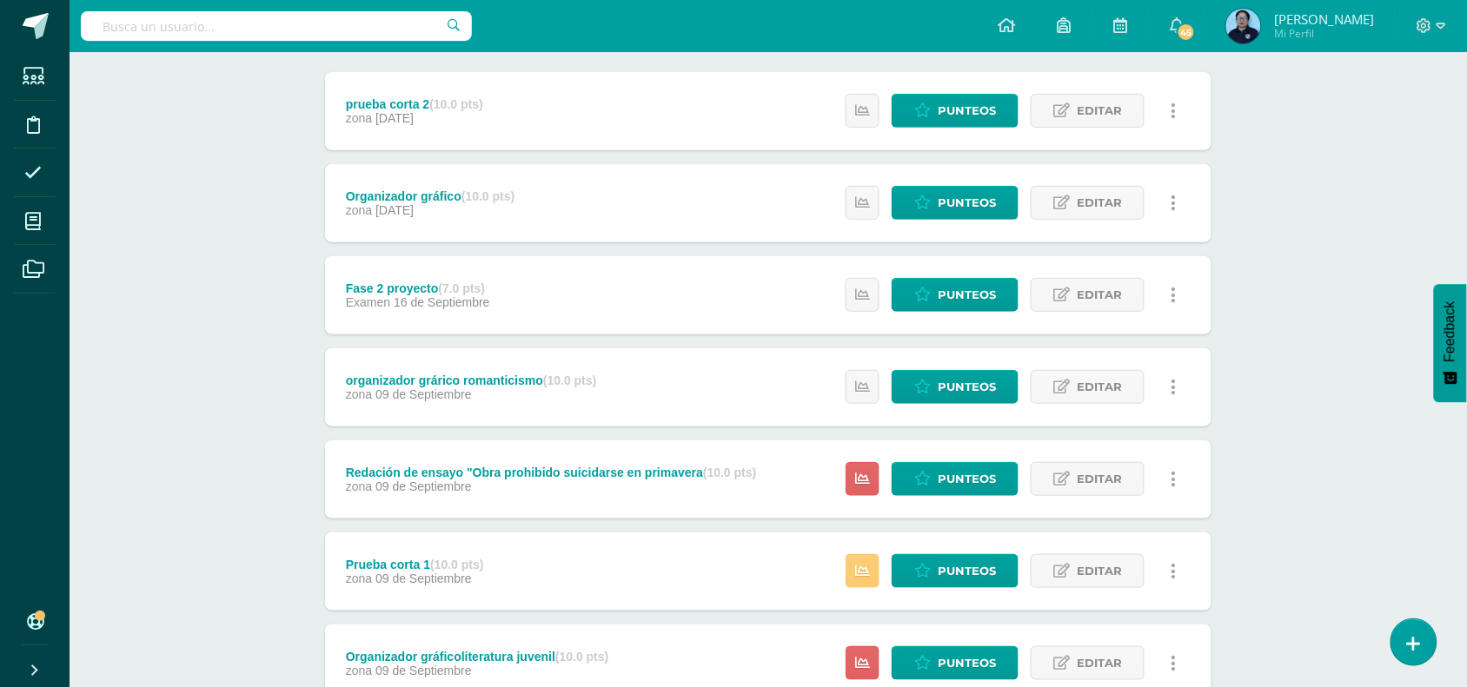
scroll to position [261, 0]
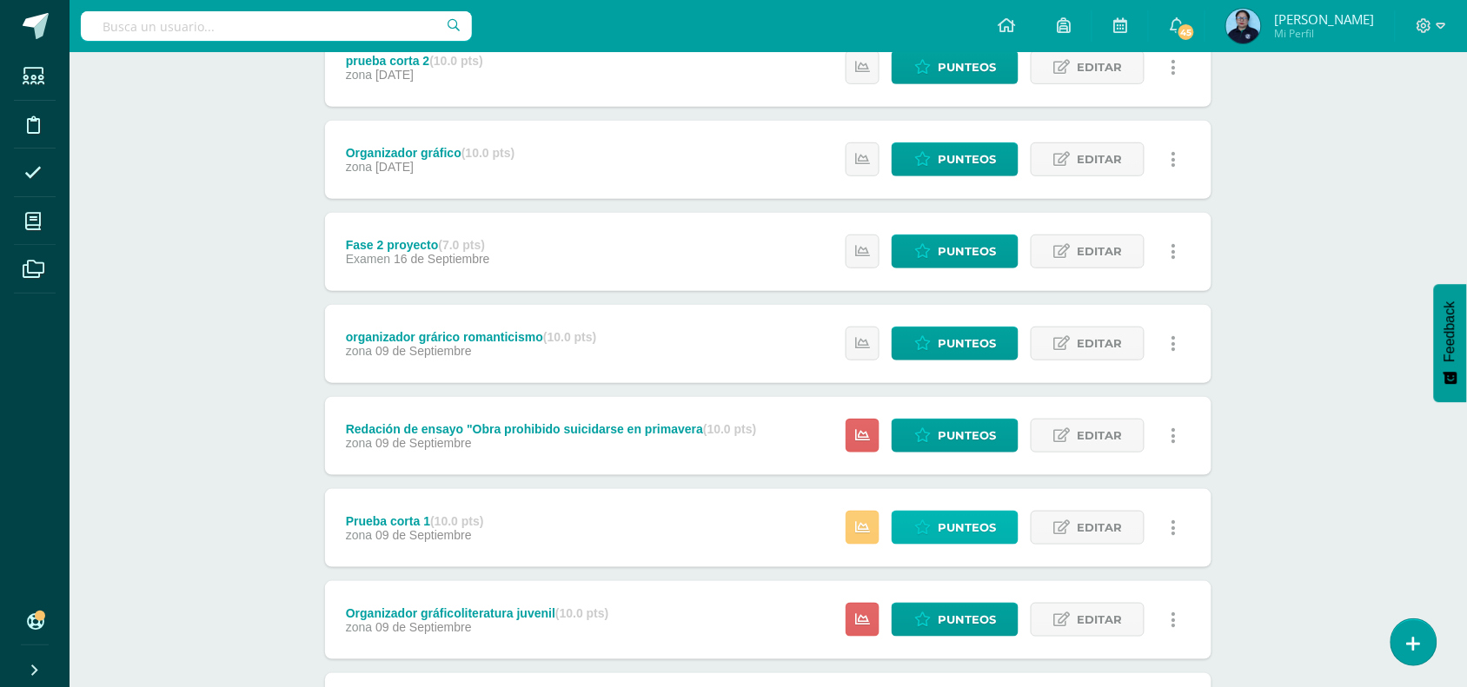
click at [962, 528] on span "Punteos" at bounding box center [967, 528] width 58 height 32
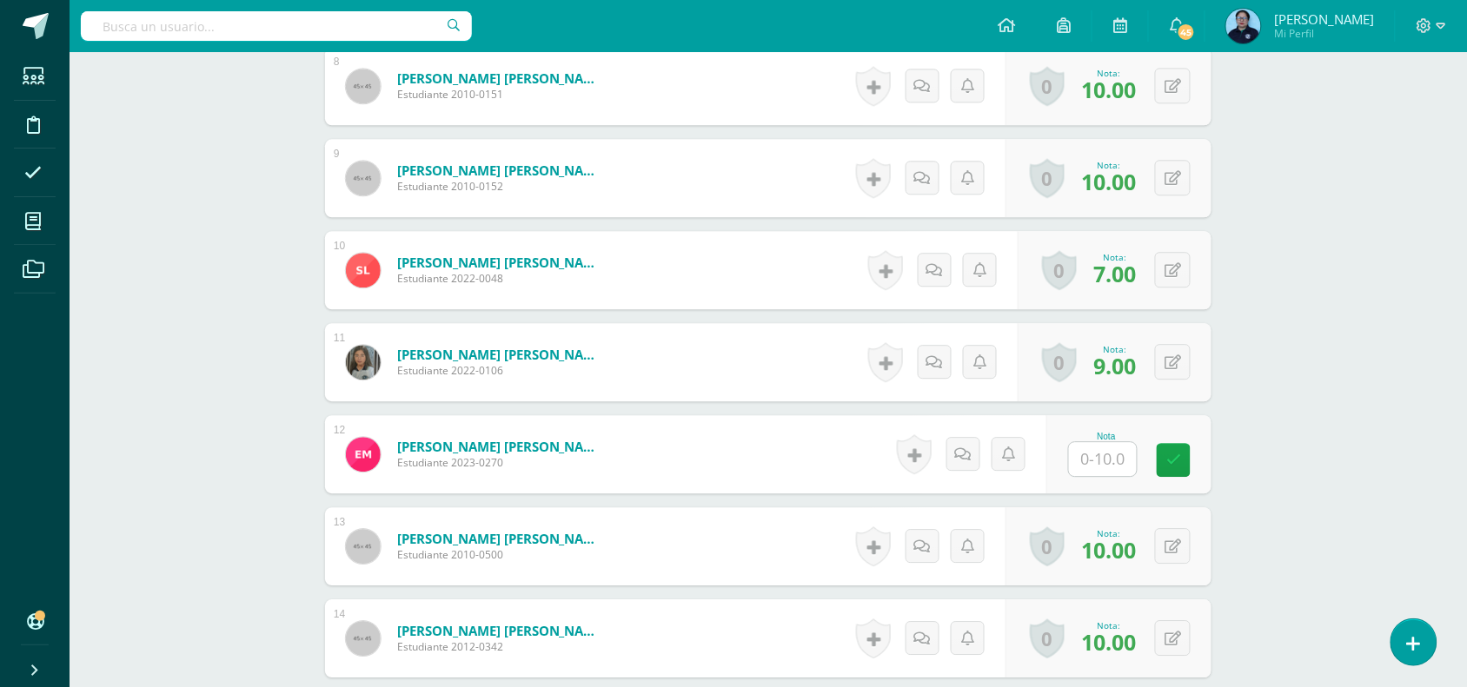
scroll to position [1204, 0]
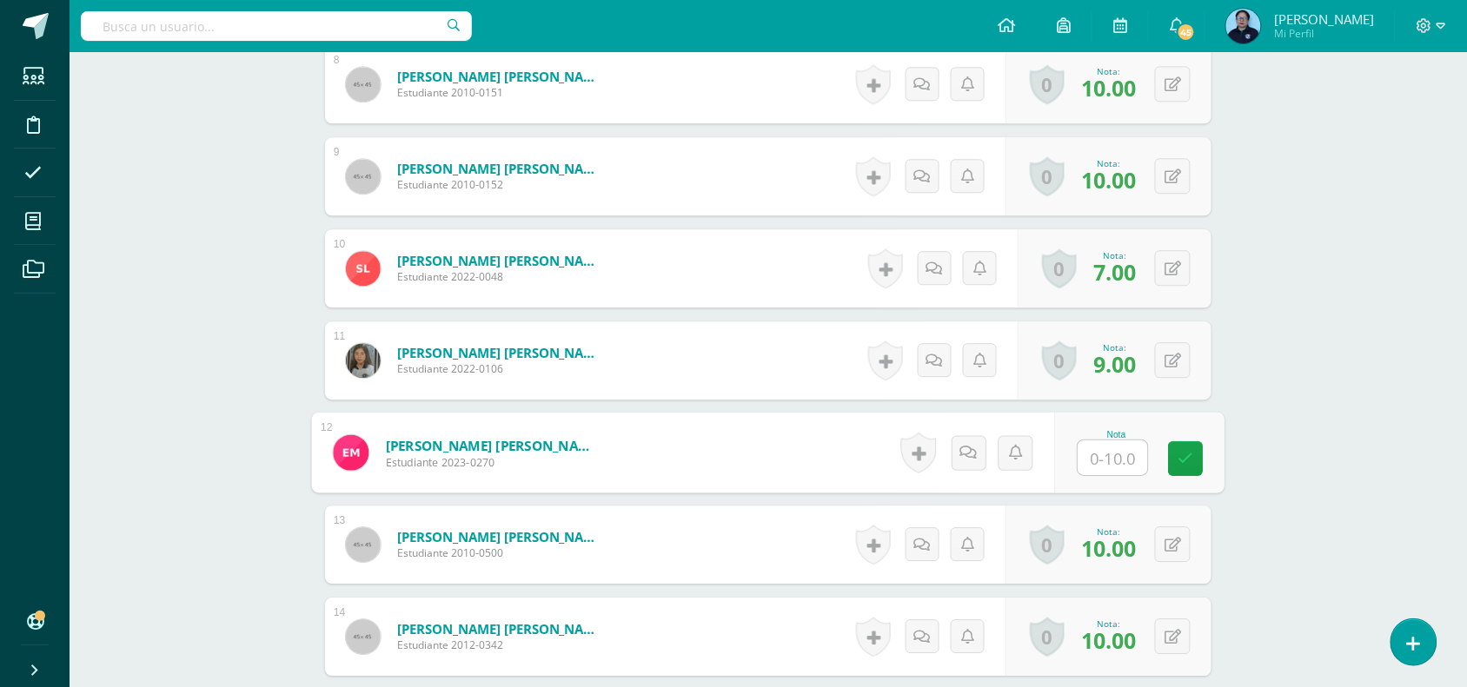
click at [1106, 456] on input "text" at bounding box center [1113, 458] width 70 height 35
type input "9"
click at [1183, 452] on icon at bounding box center [1186, 457] width 16 height 15
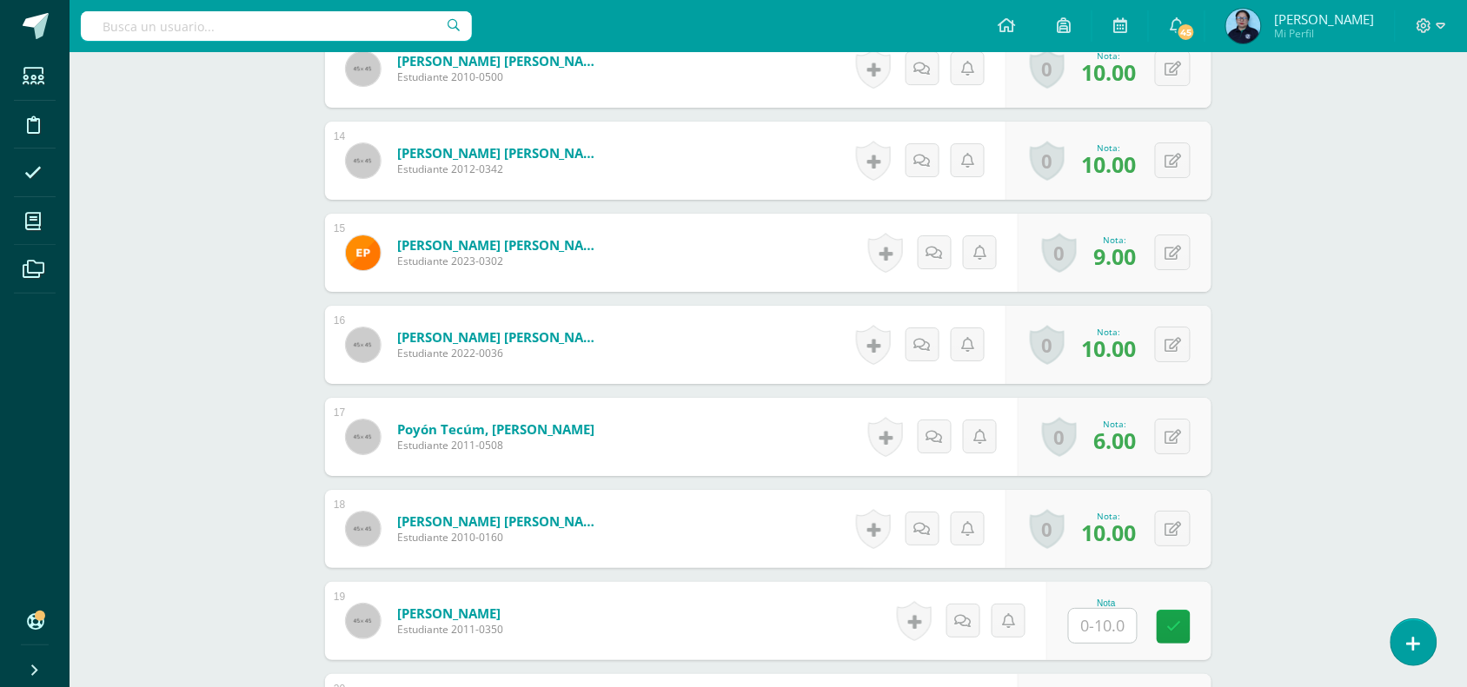
scroll to position [1682, 0]
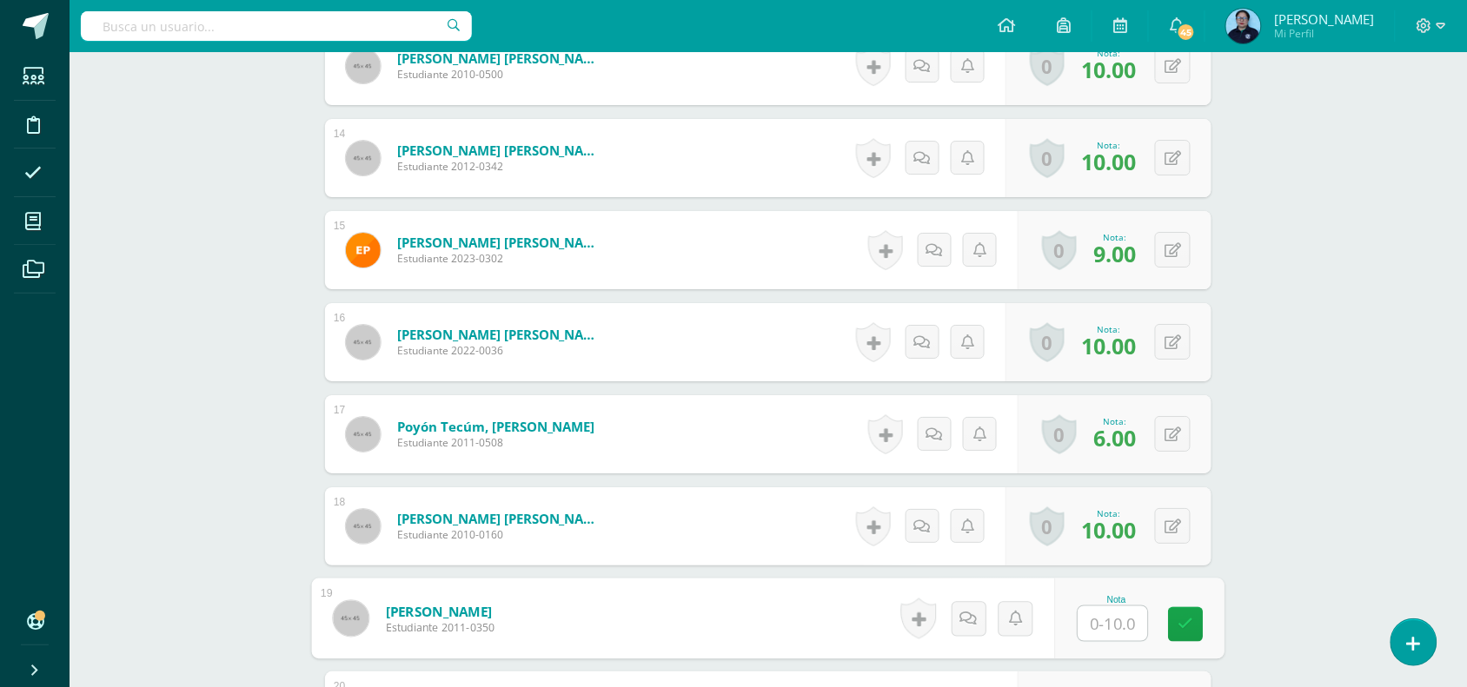
click at [1098, 630] on input "text" at bounding box center [1113, 624] width 70 height 35
type input "5"
click at [1188, 621] on icon at bounding box center [1186, 624] width 16 height 15
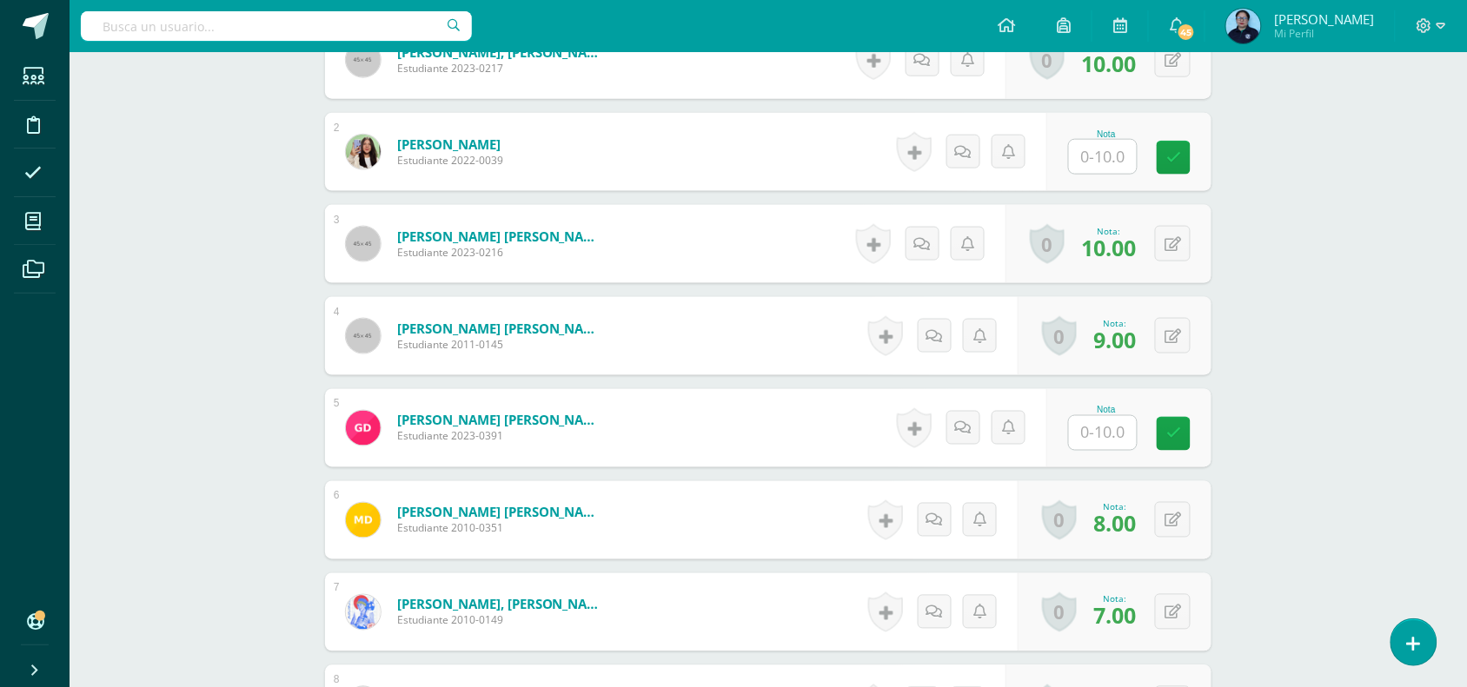
scroll to position [0, 0]
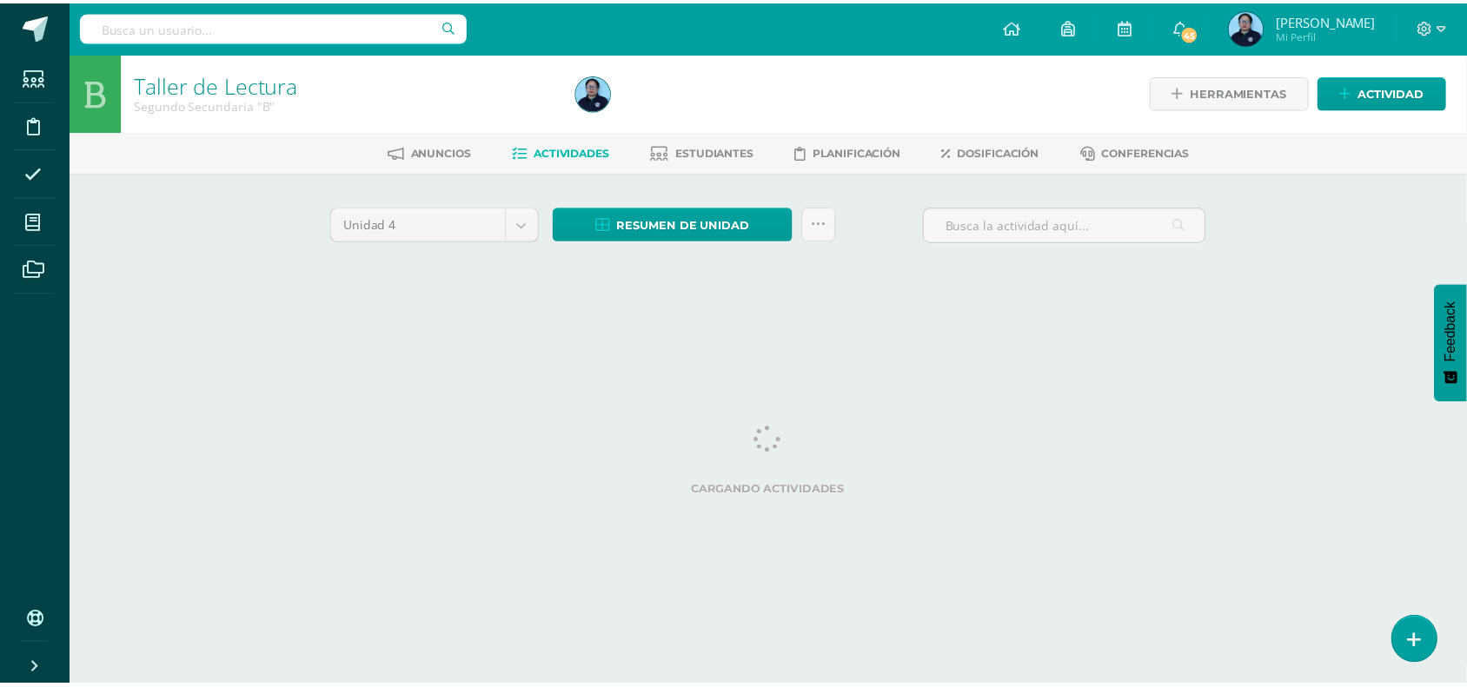
scroll to position [0, 7]
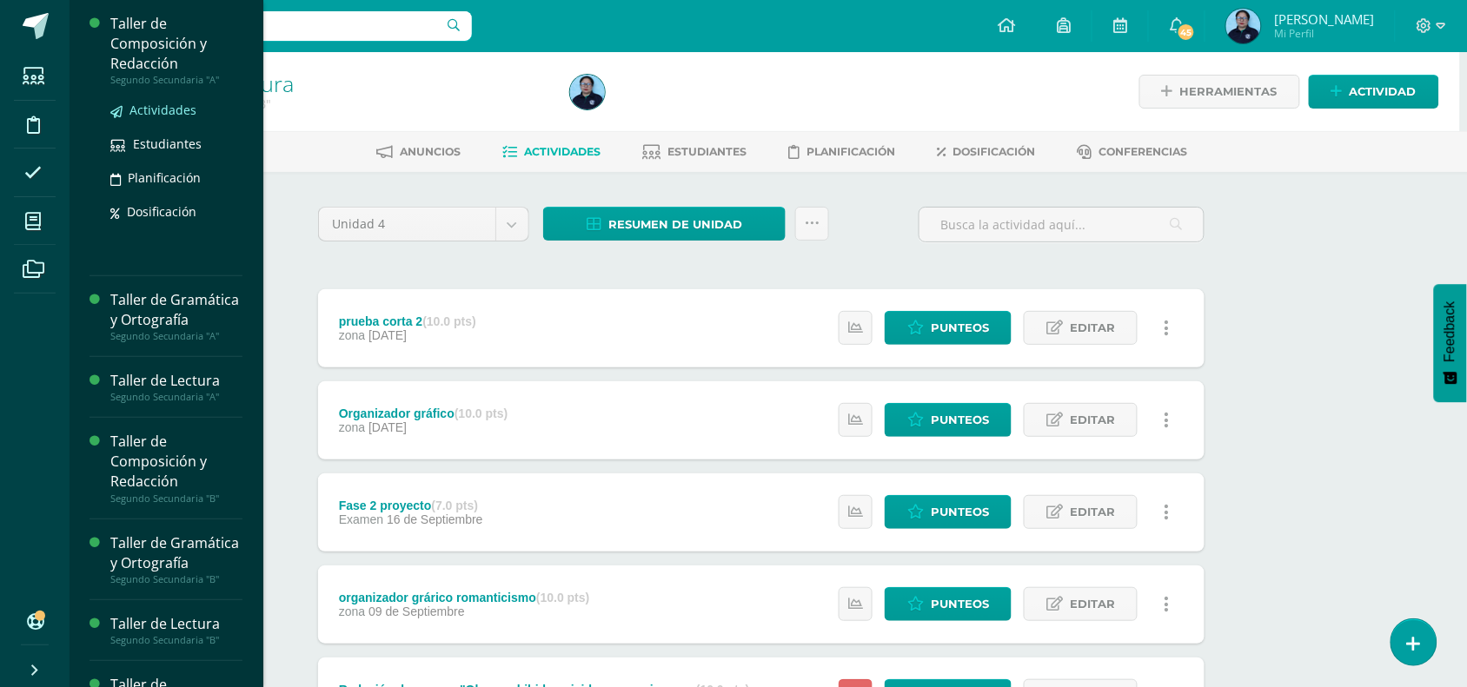
click at [139, 109] on span "Actividades" at bounding box center [162, 110] width 67 height 17
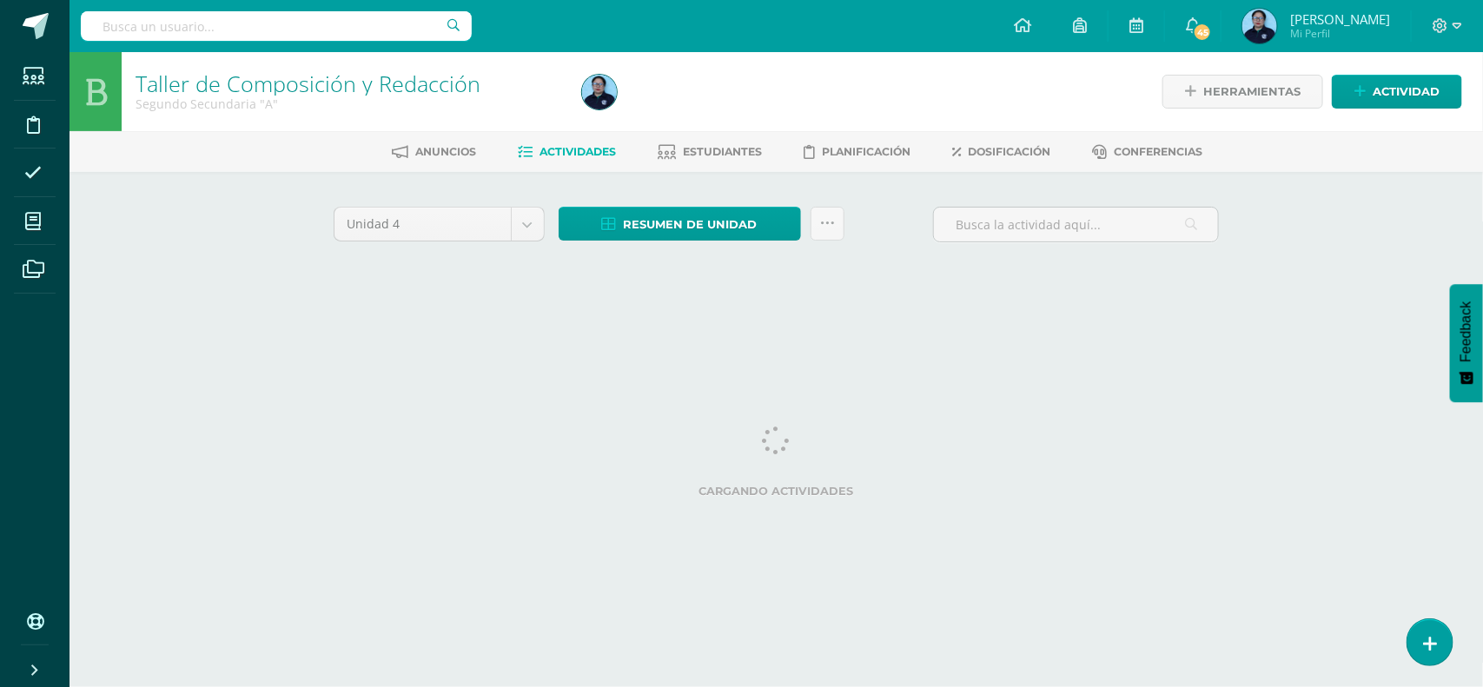
drag, startPoint x: 0, startPoint y: 0, endPoint x: 139, endPoint y: 109, distance: 176.4
click at [139, 109] on div "Segundo Secundaria "A"" at bounding box center [349, 104] width 426 height 17
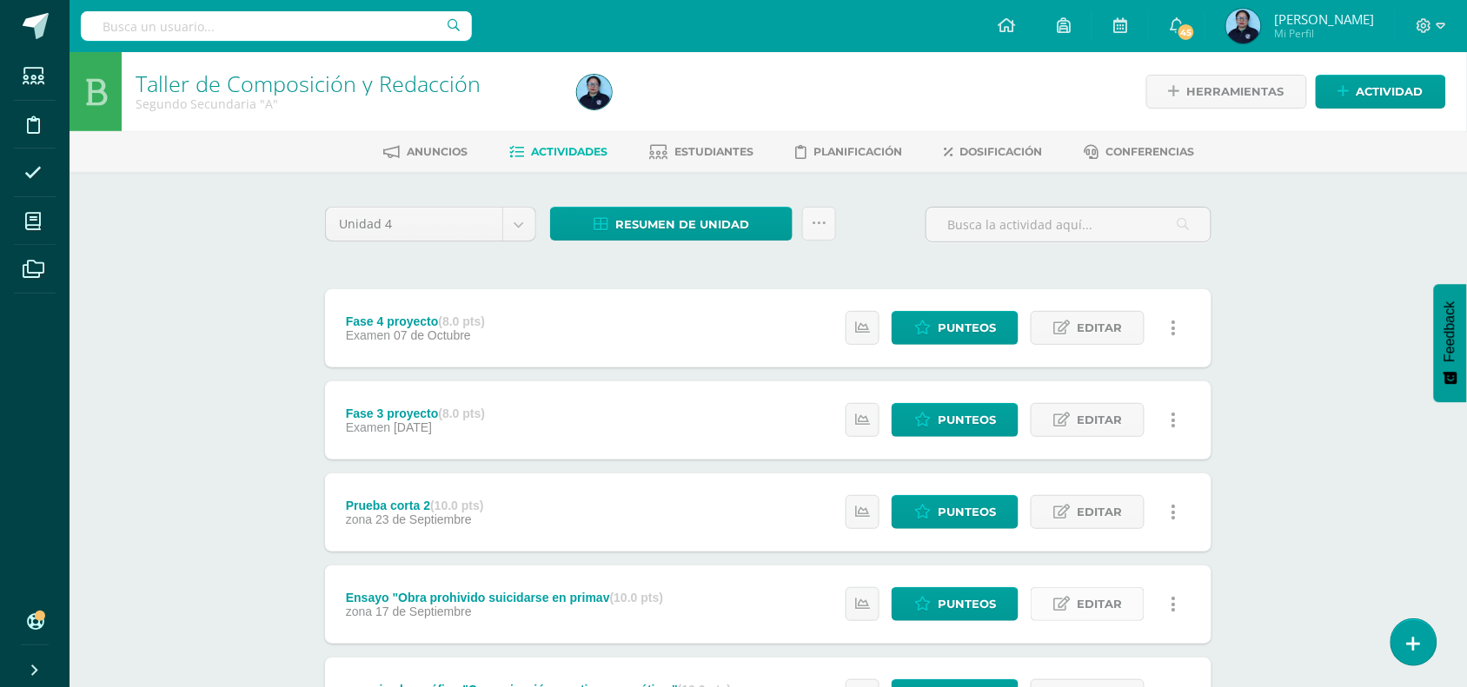
click at [1087, 598] on span "Editar" at bounding box center [1099, 604] width 45 height 32
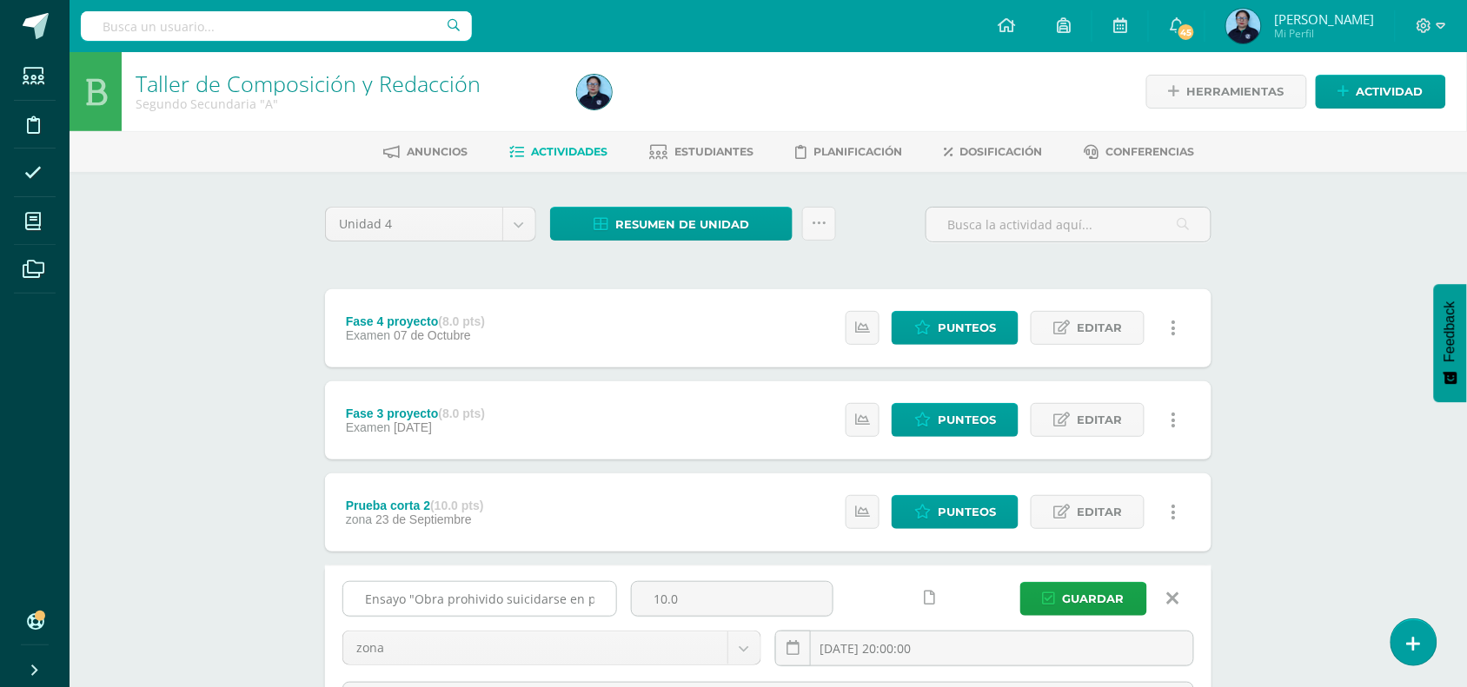
click at [471, 597] on input "Ensayo "Obra prohivido suicidarse en primav" at bounding box center [479, 599] width 273 height 34
click at [481, 597] on input "Ensayo "Obra prohivido suicidarse en primav" at bounding box center [479, 599] width 273 height 34
type input "Ensayo "Obra prohibido suicidarse en primav"
click at [1089, 593] on span "Guardar" at bounding box center [1094, 599] width 62 height 32
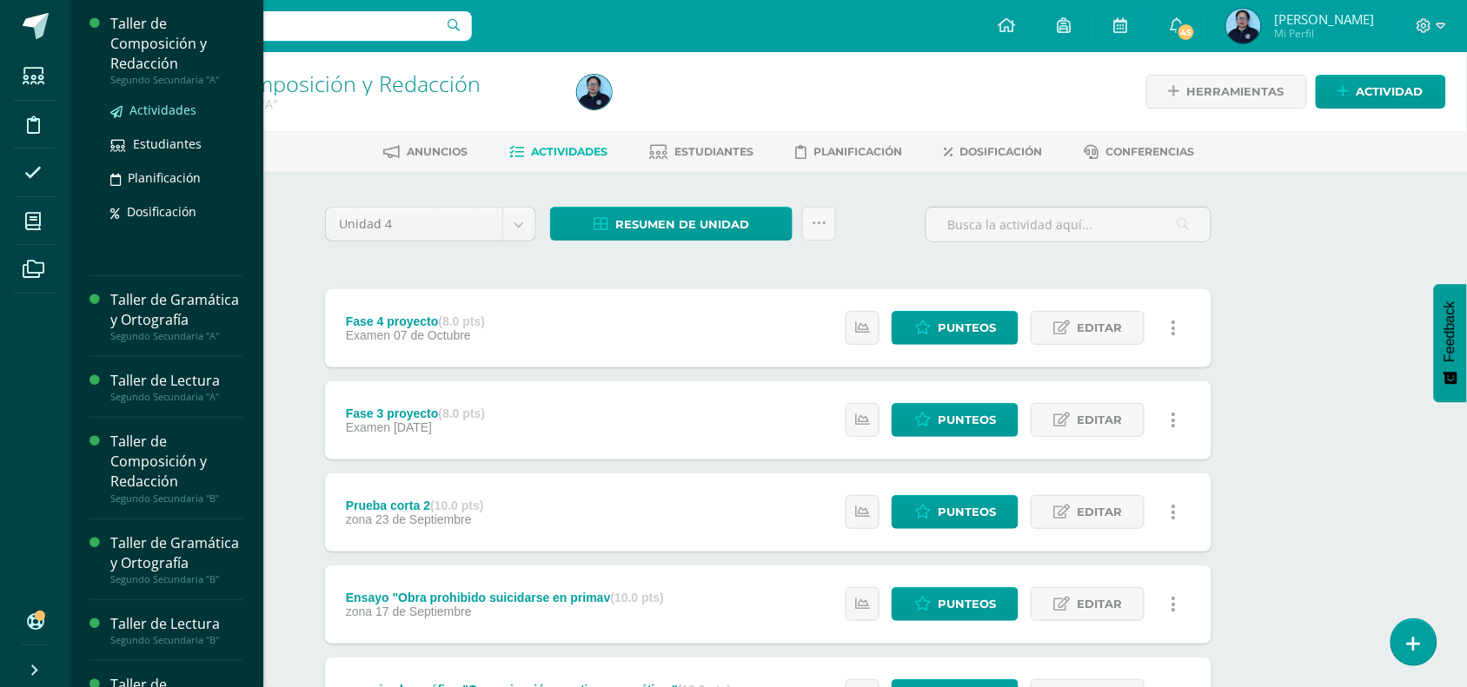
click at [162, 104] on span "Actividades" at bounding box center [162, 110] width 67 height 17
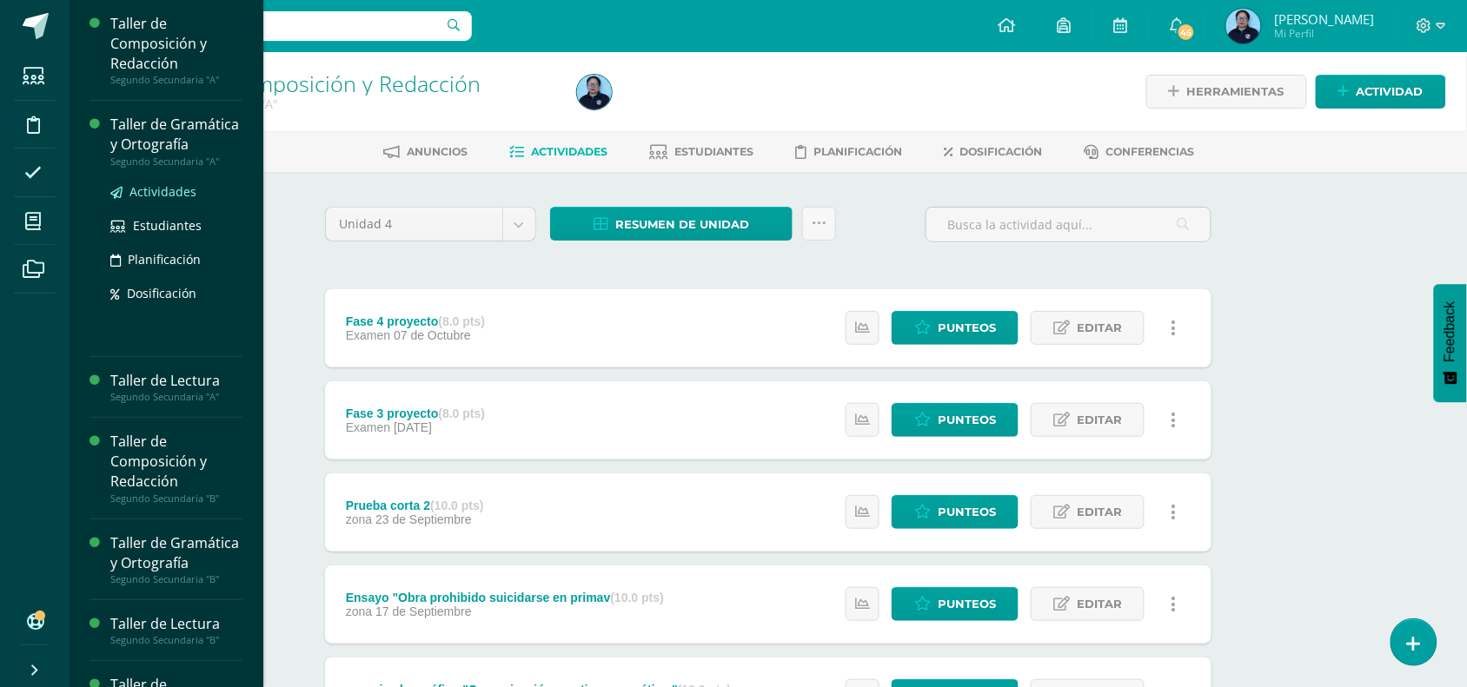
click at [148, 200] on span "Actividades" at bounding box center [162, 191] width 67 height 17
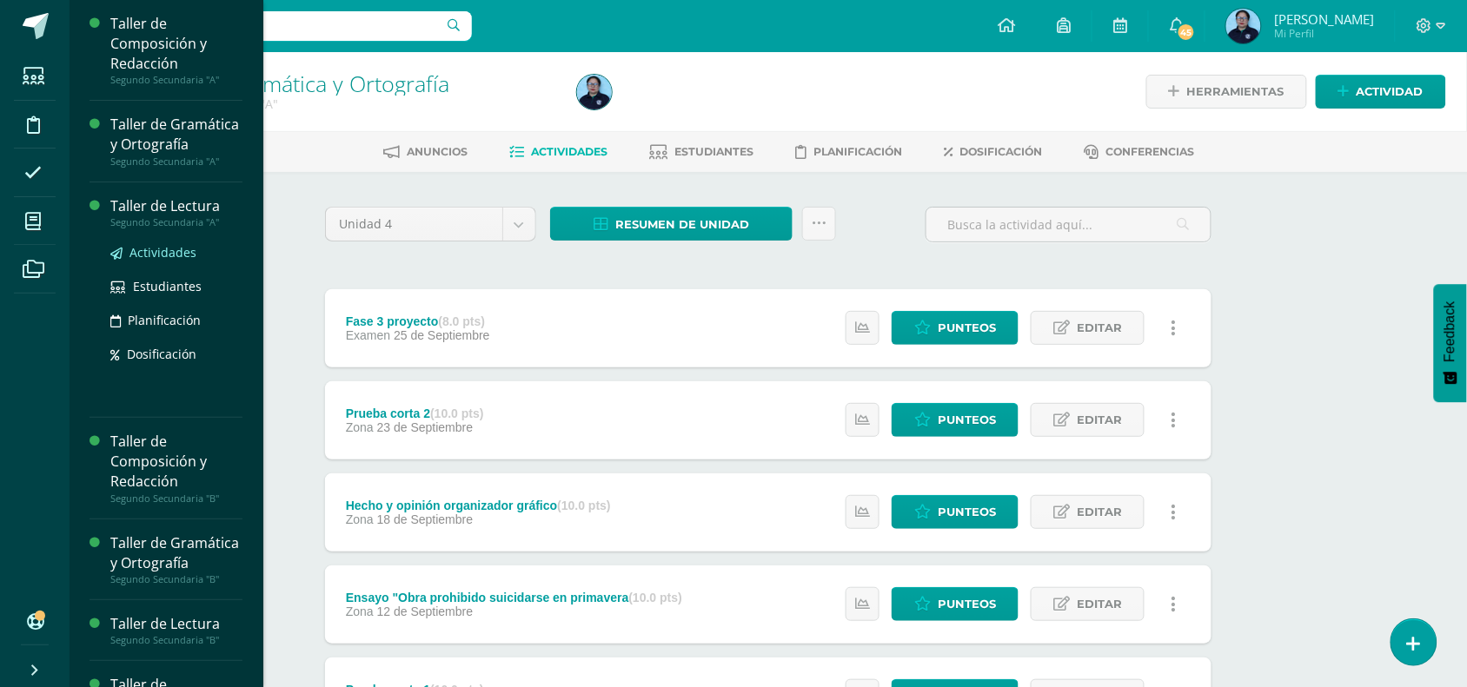
click at [149, 261] on span "Actividades" at bounding box center [162, 252] width 67 height 17
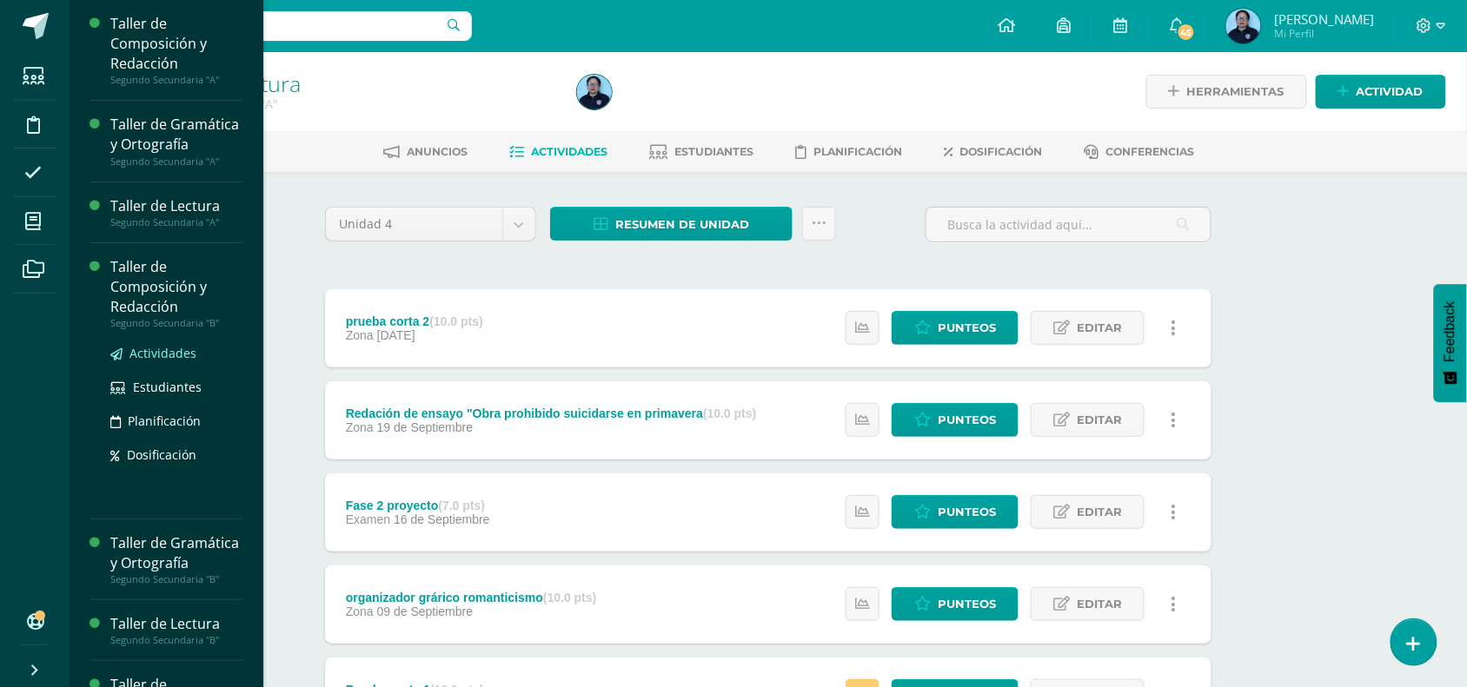
click at [144, 362] on span "Actividades" at bounding box center [162, 353] width 67 height 17
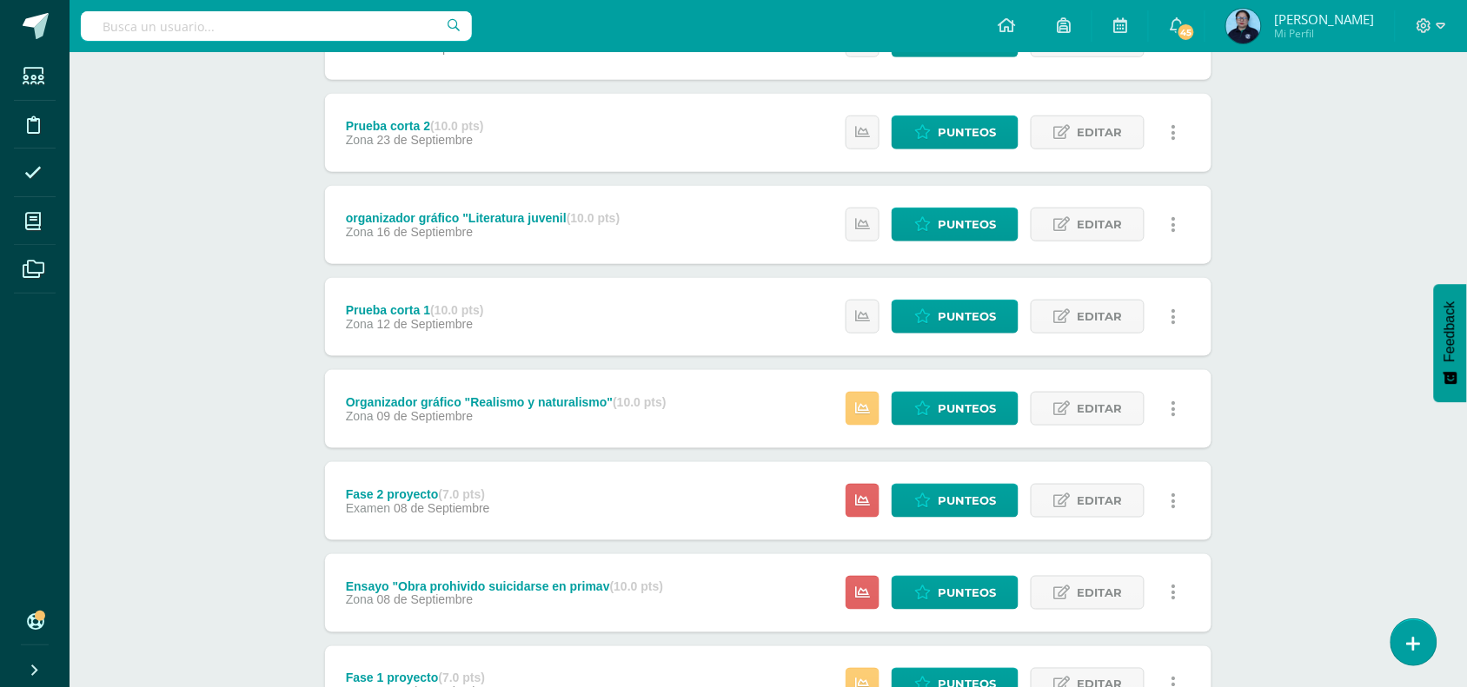
scroll to position [392, 0]
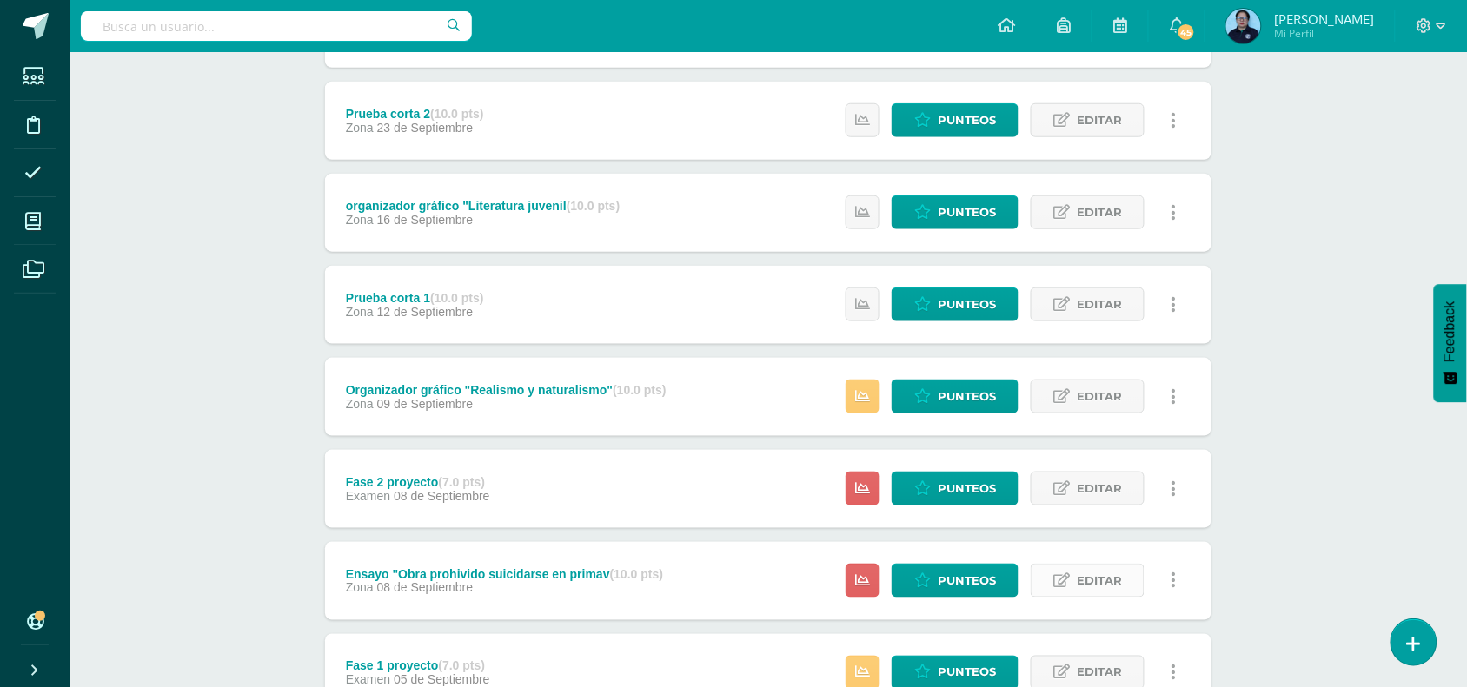
click at [1088, 574] on span "Editar" at bounding box center [1099, 581] width 45 height 32
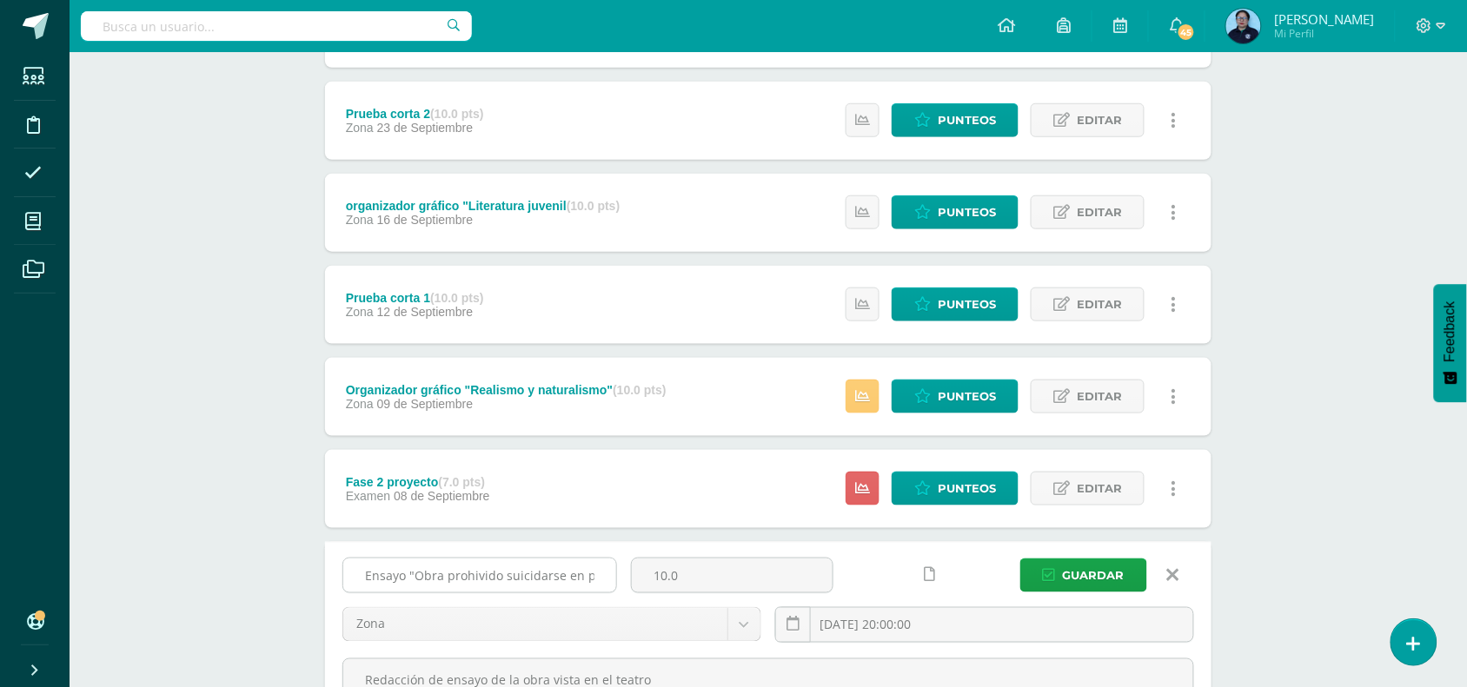
click at [481, 574] on input "Ensayo "Obra prohivido suicidarse en primav" at bounding box center [479, 576] width 273 height 34
type input "Ensayo "Obra prohibido suicidarse en primav"
click at [1096, 571] on span "Guardar" at bounding box center [1094, 576] width 62 height 32
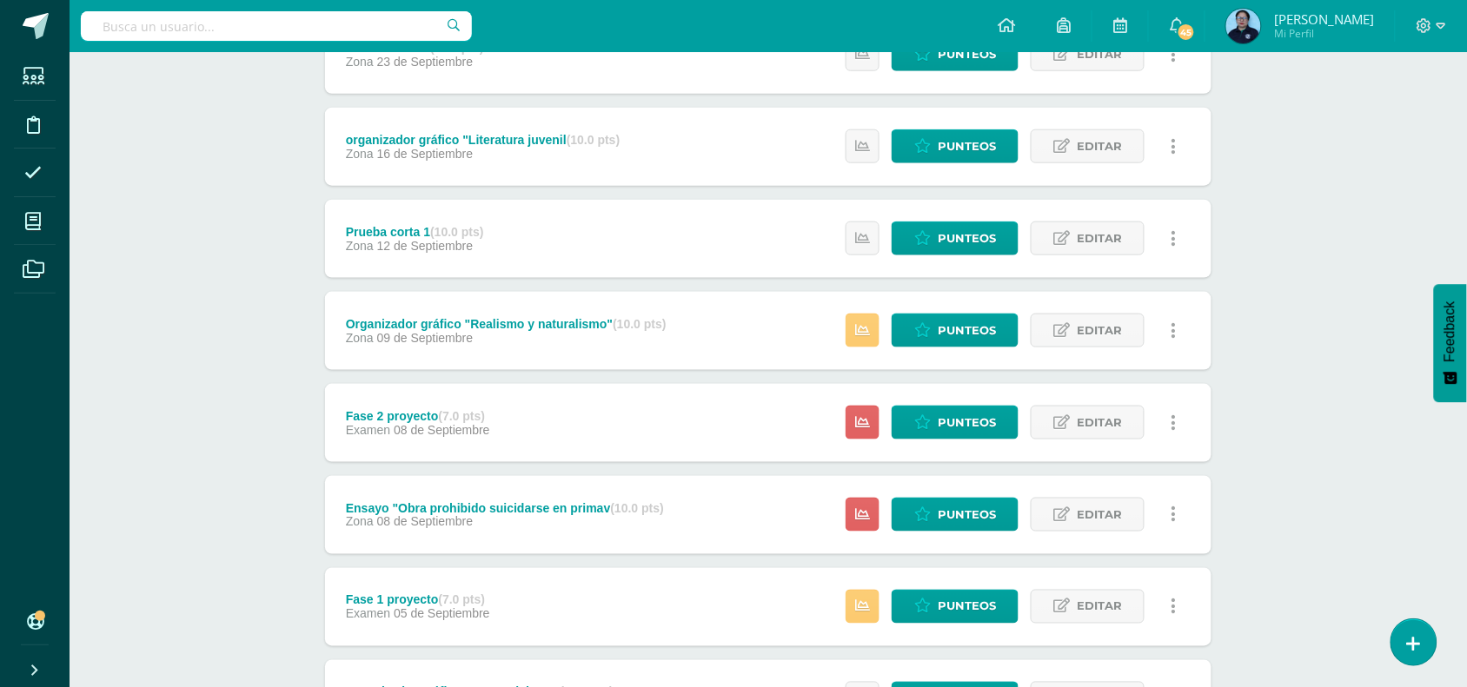
scroll to position [83, 0]
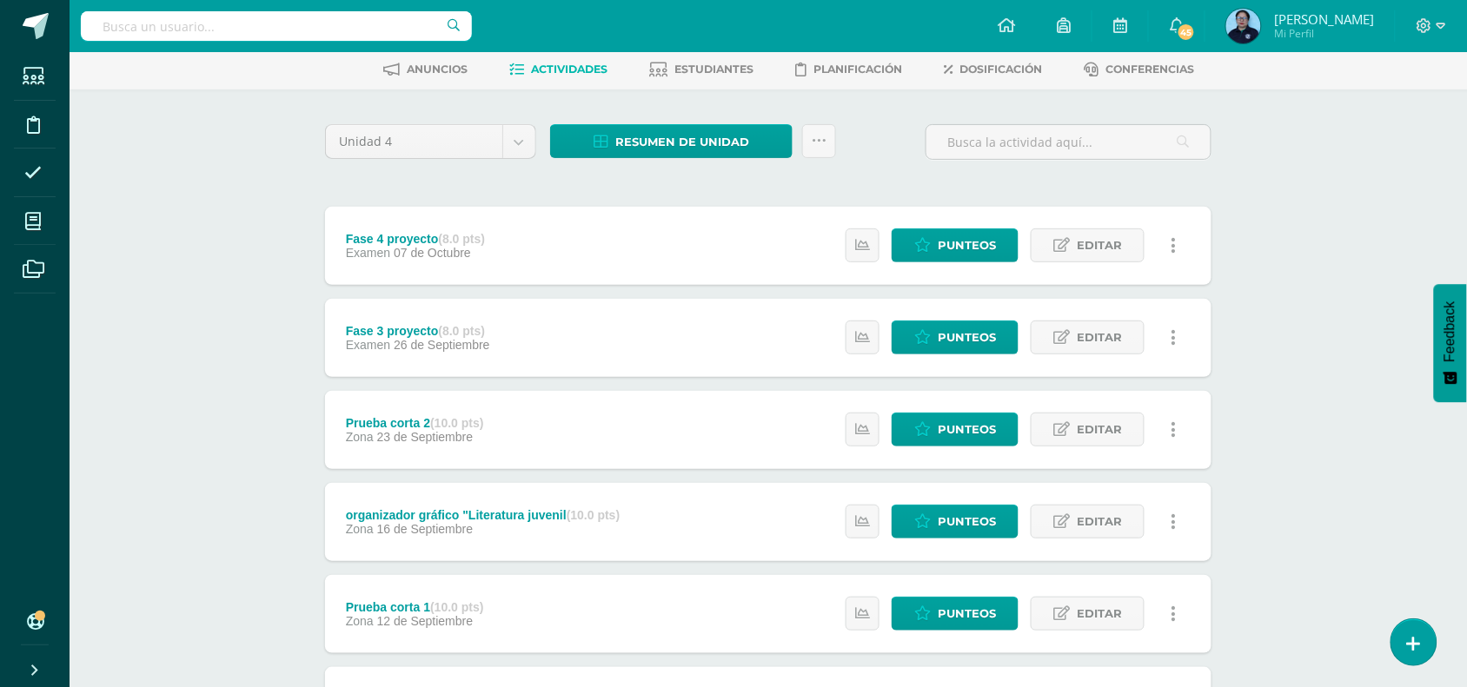
click at [1443, 256] on div "Taller de Composición y Redacción Segundo Secundaria "B" Herramientas Detalle d…" at bounding box center [768, 600] width 1397 height 1260
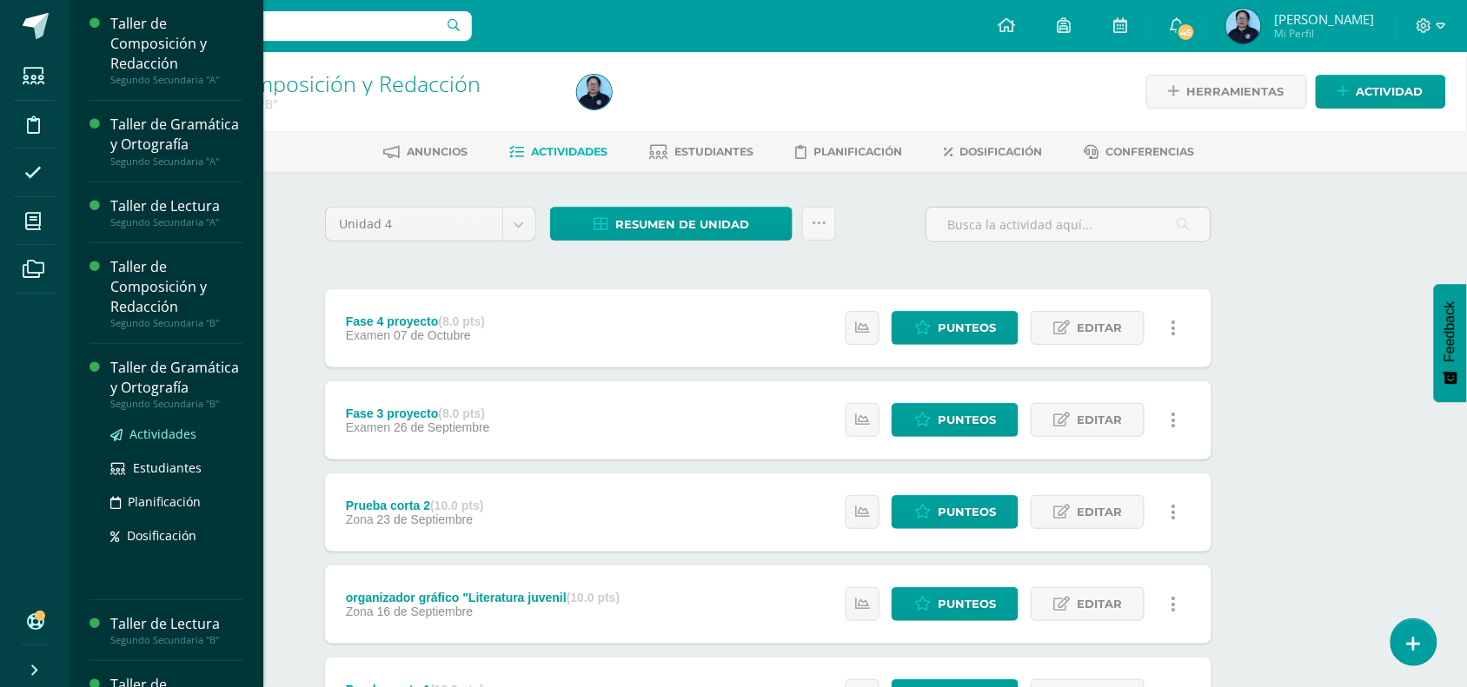
click at [159, 442] on span "Actividades" at bounding box center [162, 434] width 67 height 17
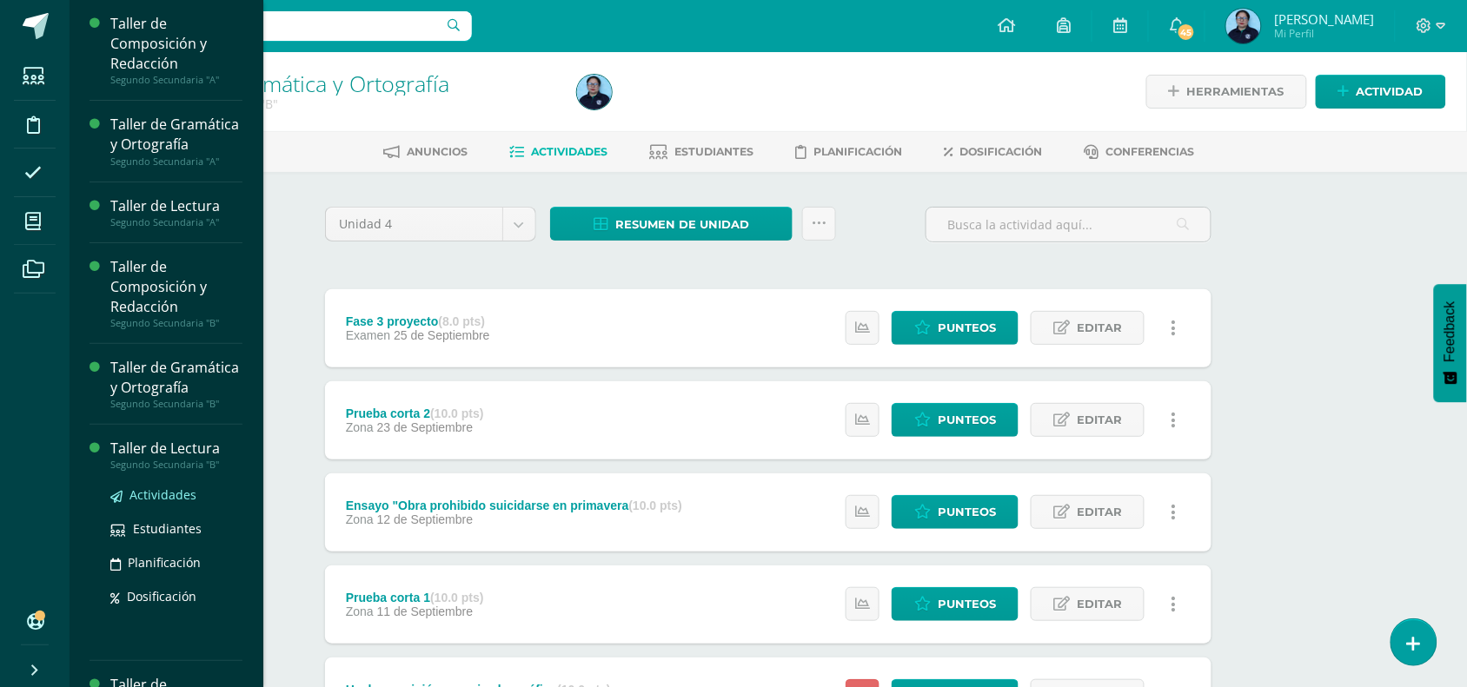
click at [156, 503] on span "Actividades" at bounding box center [162, 495] width 67 height 17
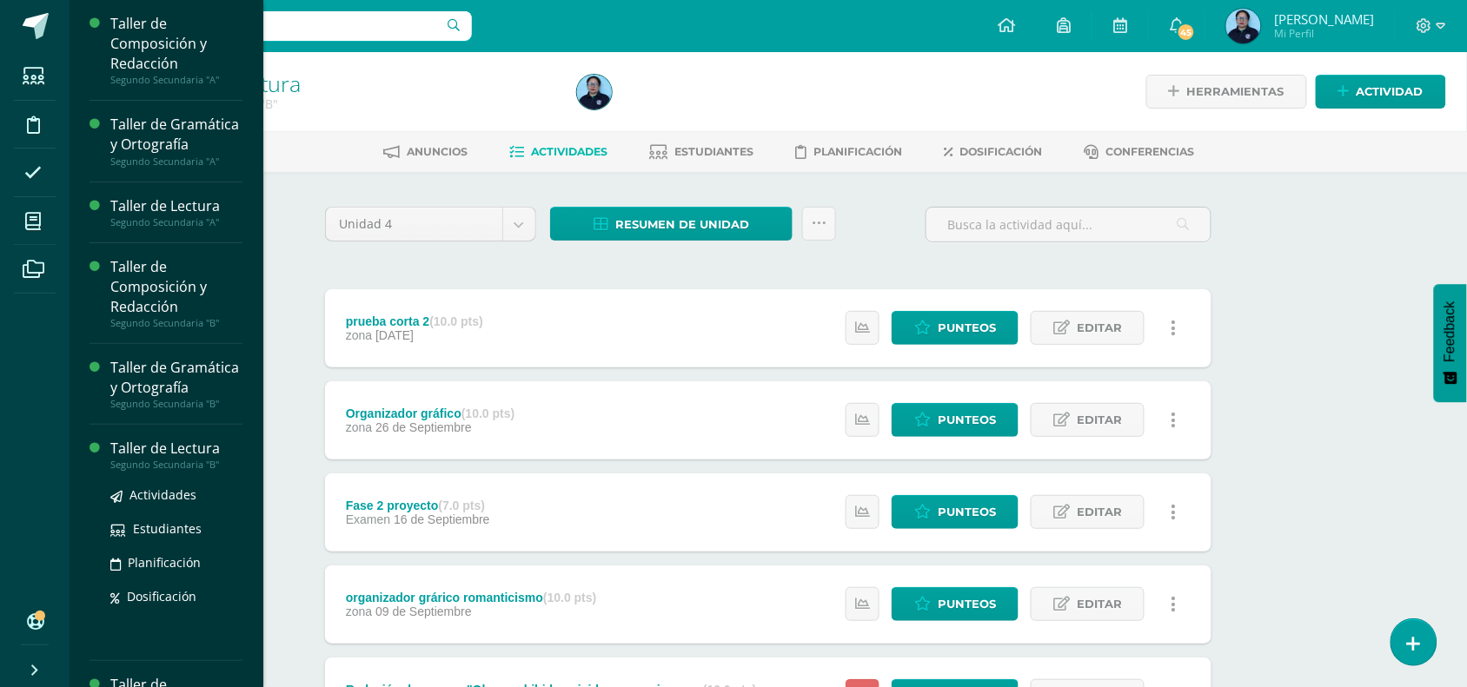
click at [158, 524] on div "Actividades Estudiantes Planificación Dosificación" at bounding box center [176, 559] width 132 height 176
click at [158, 503] on span "Actividades" at bounding box center [162, 495] width 67 height 17
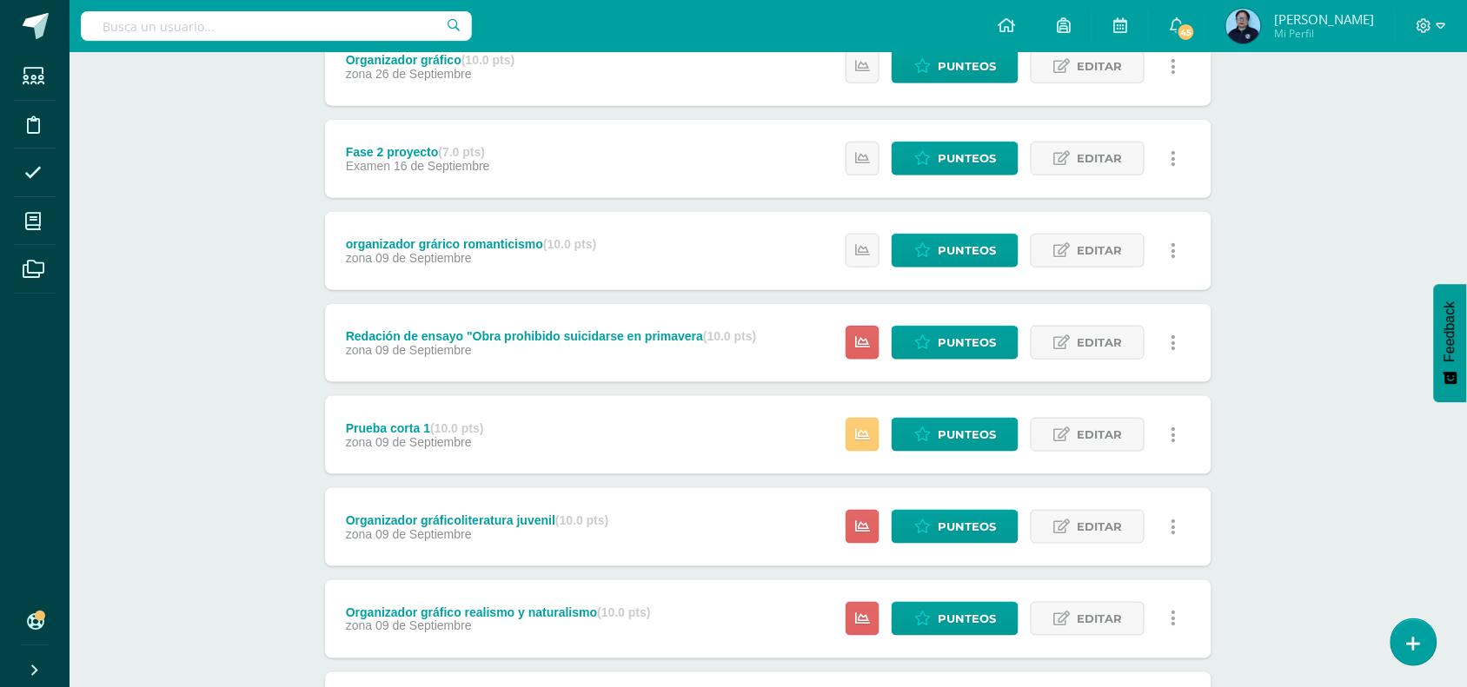
scroll to position [368, 0]
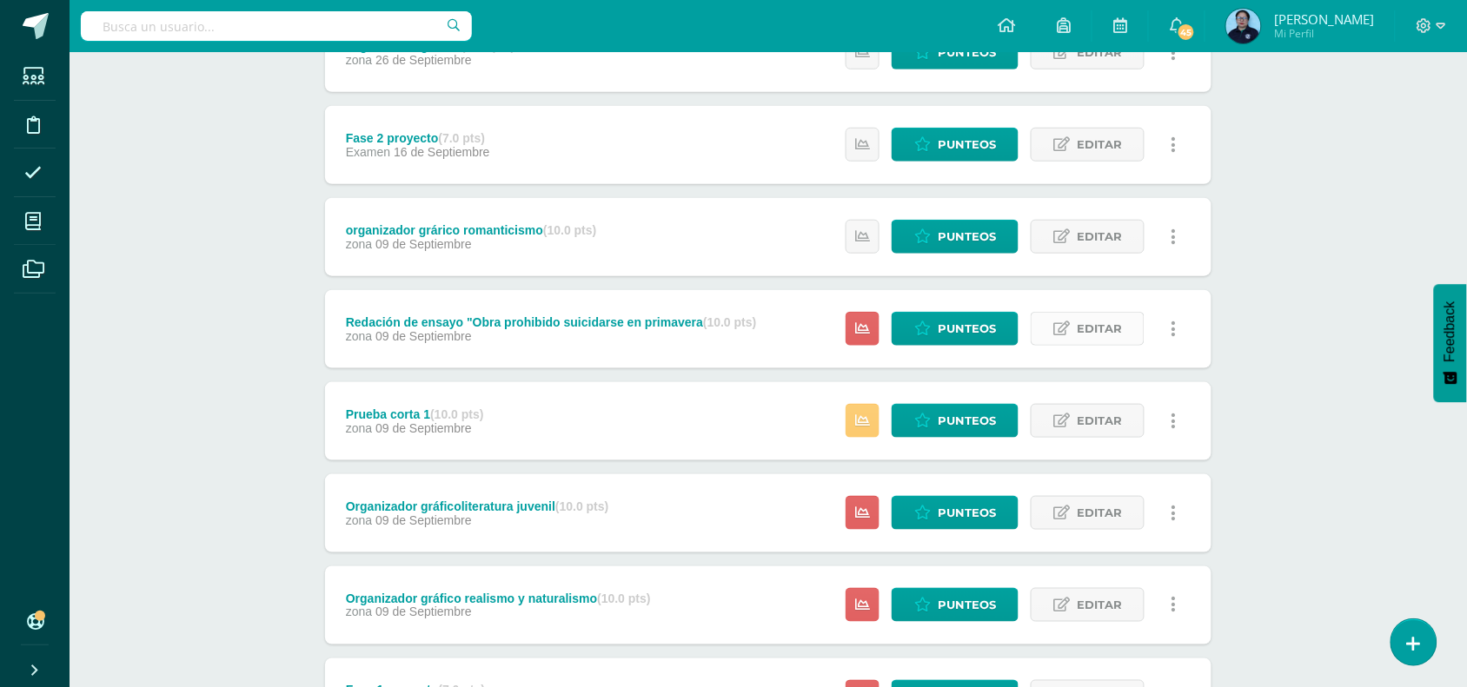
click at [1080, 332] on span "Editar" at bounding box center [1099, 329] width 45 height 32
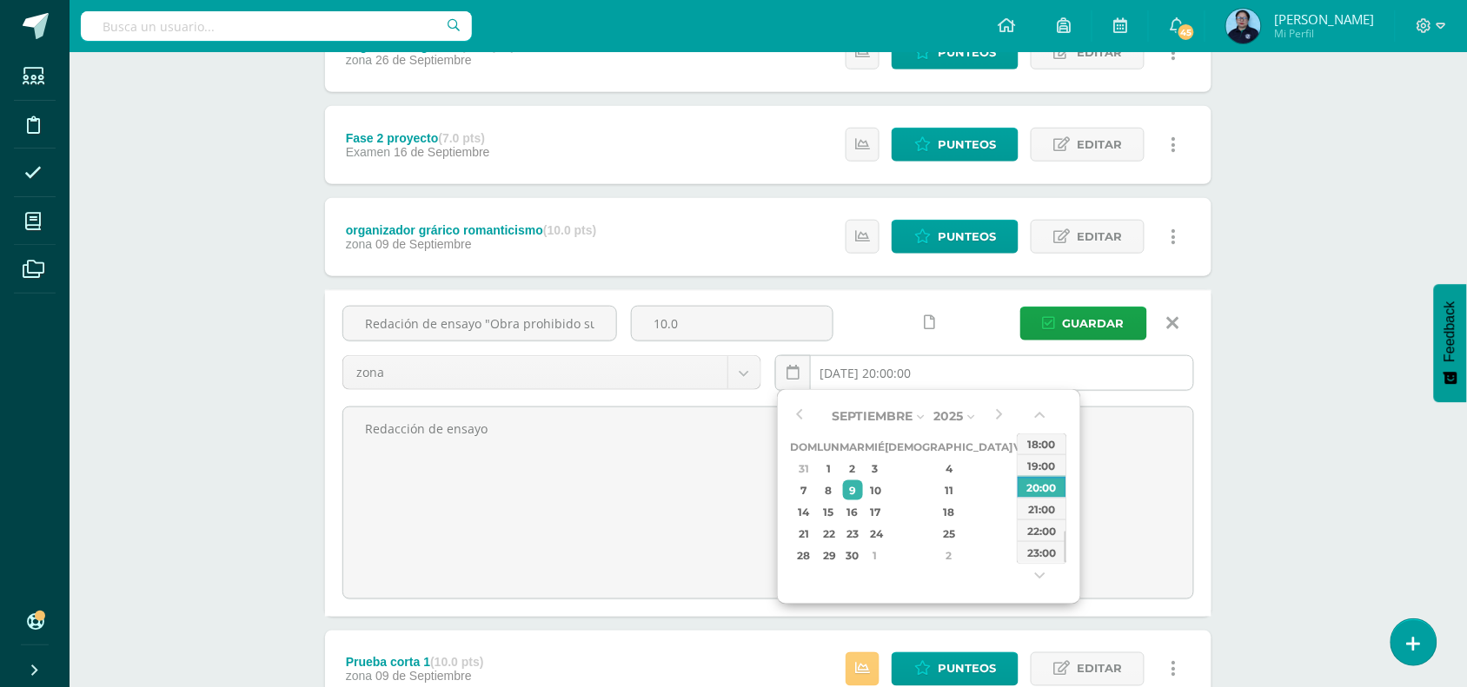
click at [944, 383] on input "[DATE] 20:00:00" at bounding box center [984, 373] width 417 height 34
click at [1015, 504] on div "19" at bounding box center [1023, 512] width 16 height 20
type input "[DATE] 20:00"
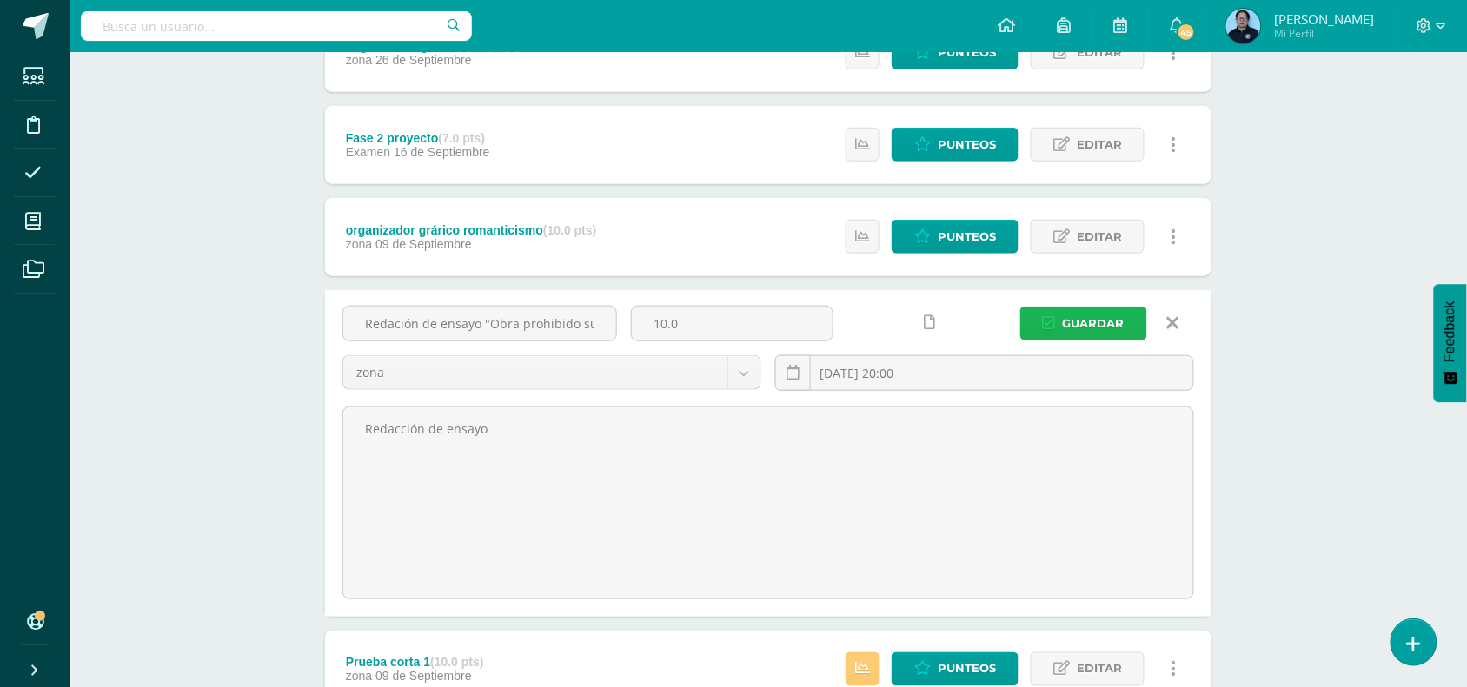
click at [1066, 324] on span "Guardar" at bounding box center [1094, 324] width 62 height 32
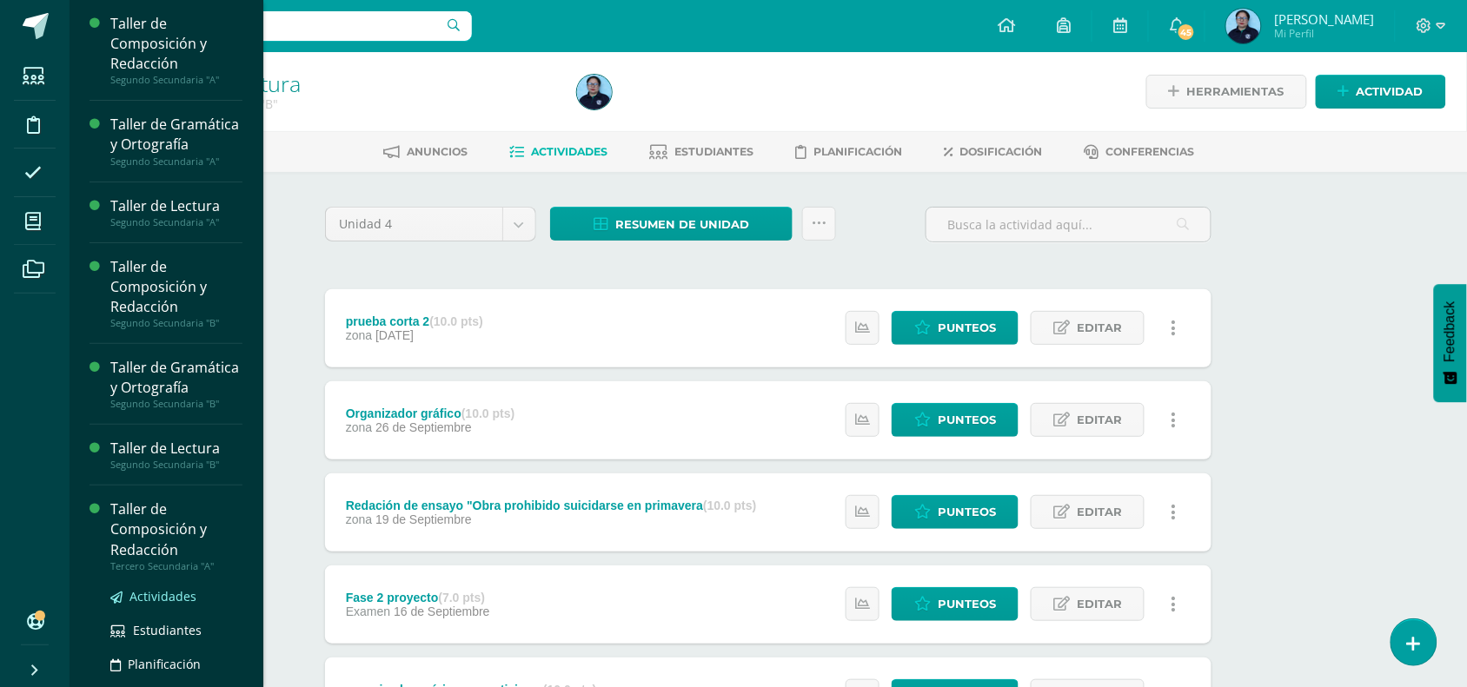
click at [150, 605] on span "Actividades" at bounding box center [162, 596] width 67 height 17
